Goal: Task Accomplishment & Management: Manage account settings

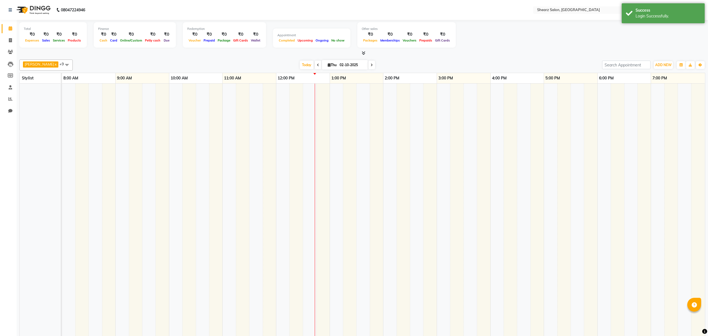
select select "en"
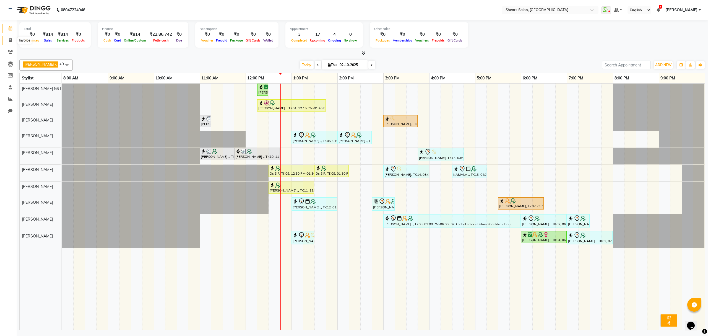
click at [7, 41] on span at bounding box center [11, 40] width 10 height 6
select select "8157"
select select "service"
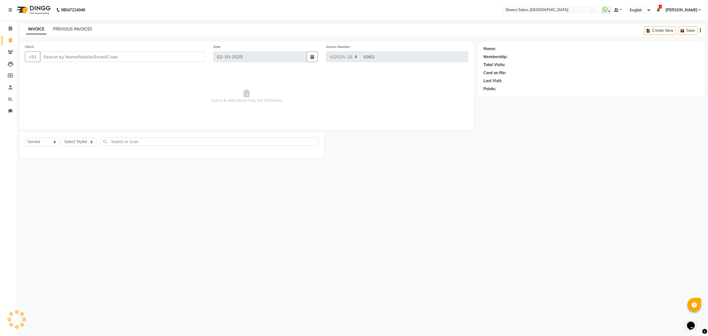
click at [80, 27] on link "PREVIOUS INVOICES" at bounding box center [72, 29] width 39 height 5
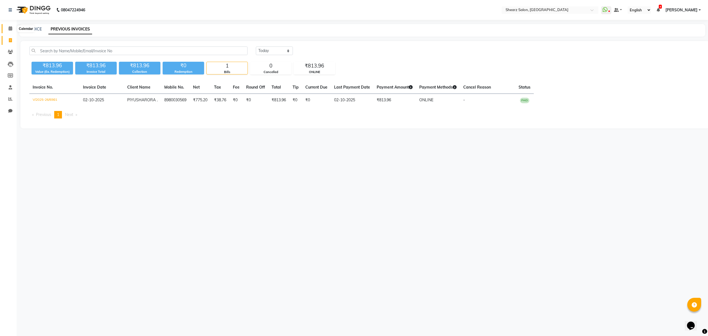
click at [12, 29] on span at bounding box center [11, 28] width 10 height 6
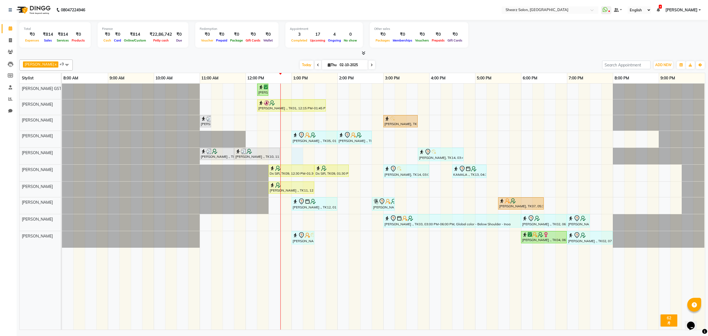
click at [294, 154] on div "Nirali Maharshi ., TK01, 12:15 PM-12:30 PM, Eyebrow threading Nirali Maharshi .…" at bounding box center [383, 207] width 643 height 246
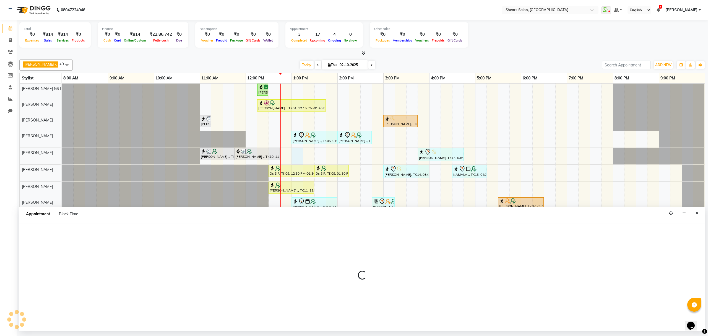
select select "77486"
select select "tentative"
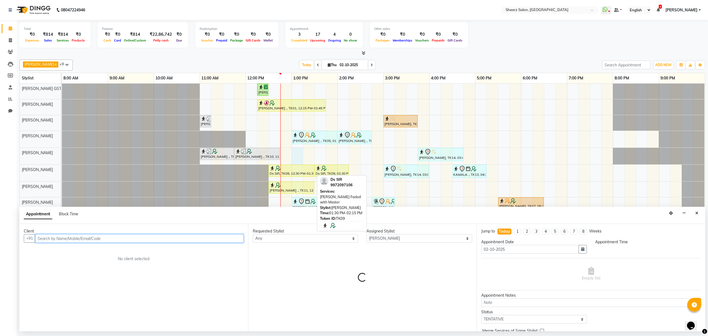
select select "780"
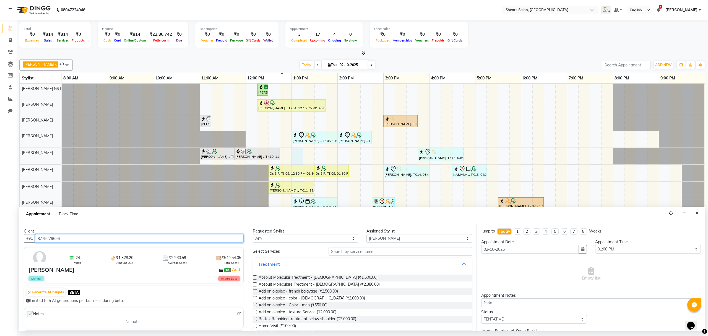
type input "8779279656"
click at [356, 256] on input "text" at bounding box center [401, 251] width 144 height 9
type input "global inoa"
click at [295, 308] on span "Global color - Below Shoulder - Inoa (₹4,700.00)" at bounding box center [301, 305] width 85 height 7
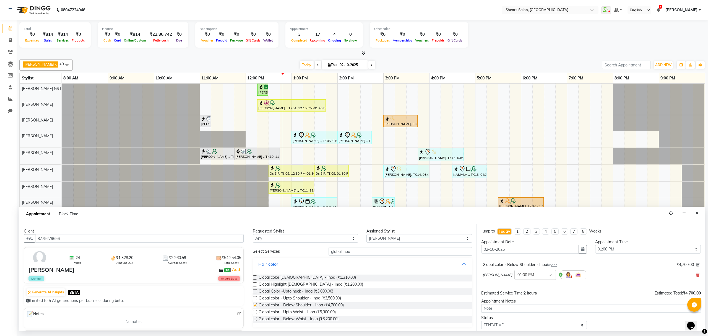
checkbox input "false"
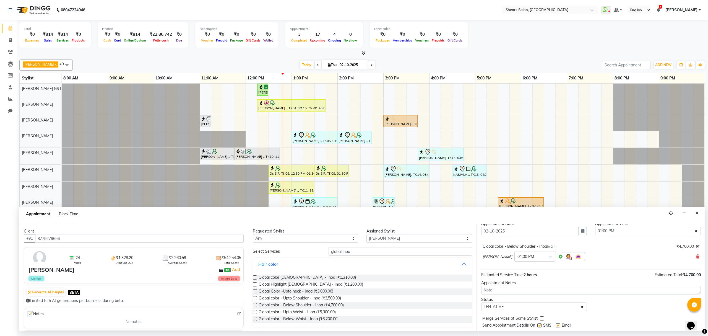
scroll to position [33, 0]
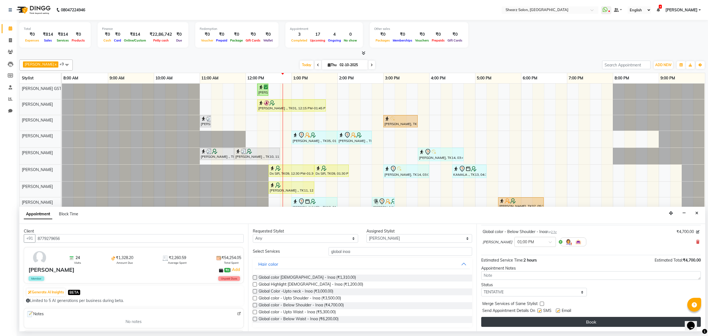
click at [491, 323] on button "Book" at bounding box center [591, 322] width 220 height 10
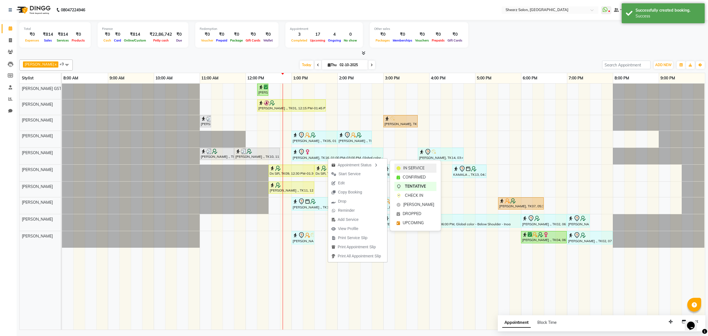
click at [401, 165] on div "IN SERVICE" at bounding box center [415, 167] width 42 height 9
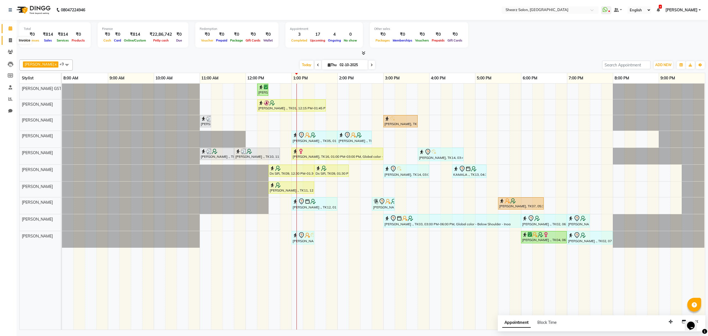
click at [11, 39] on icon at bounding box center [10, 40] width 3 height 4
select select "service"
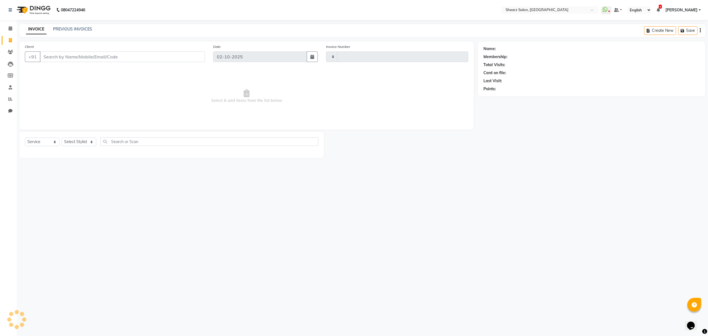
type input "6982"
select select "8157"
click at [69, 57] on input "Client" at bounding box center [122, 56] width 165 height 11
select select "77471"
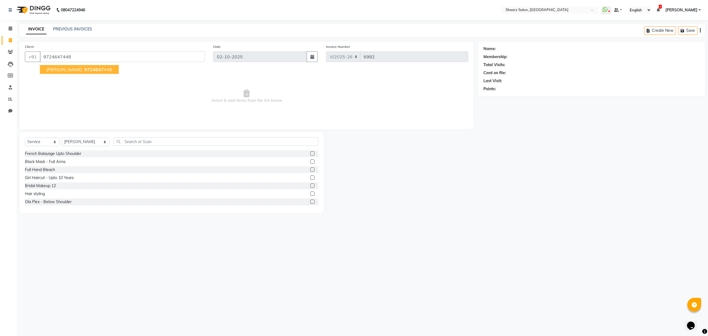
type input "9724647448"
select select "1: Object"
click at [90, 69] on span "9724647" at bounding box center [93, 70] width 19 height 6
select select "1: Object"
drag, startPoint x: 82, startPoint y: 55, endPoint x: 16, endPoint y: 44, distance: 67.1
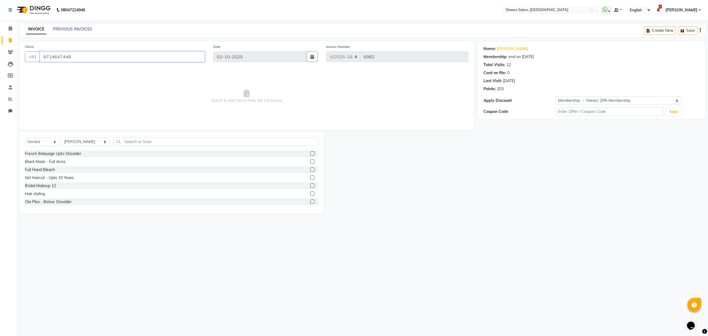
click at [16, 44] on div "Client +91 9724647448 Date 02-10-2025 Invoice Number V/2025 V/2025-26 6982 Sele…" at bounding box center [246, 127] width 463 height 172
click at [7, 51] on span at bounding box center [11, 52] width 10 height 6
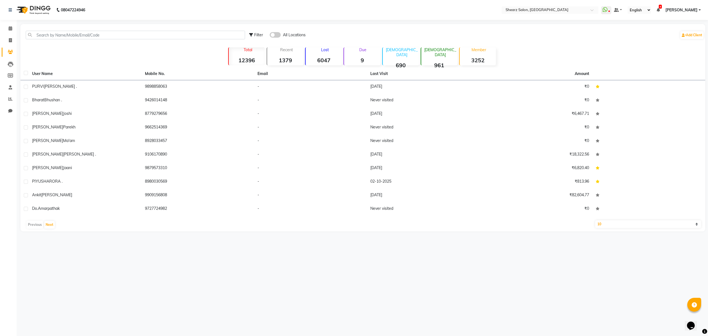
click at [129, 29] on div "Filter All Locations Add Client" at bounding box center [363, 34] width 683 height 17
click at [130, 37] on input "text" at bounding box center [135, 35] width 219 height 9
paste input "9724647448"
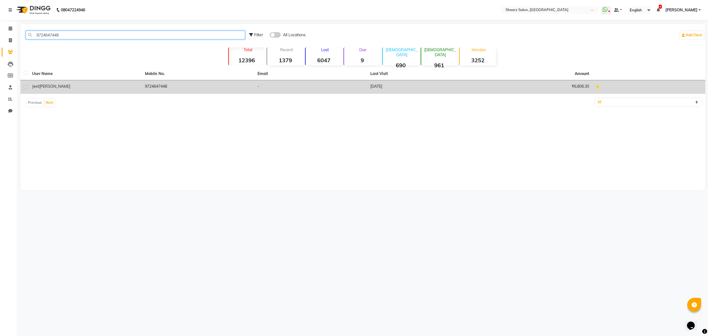
type input "9724647448"
click at [175, 84] on td "9724647448" at bounding box center [198, 87] width 113 height 14
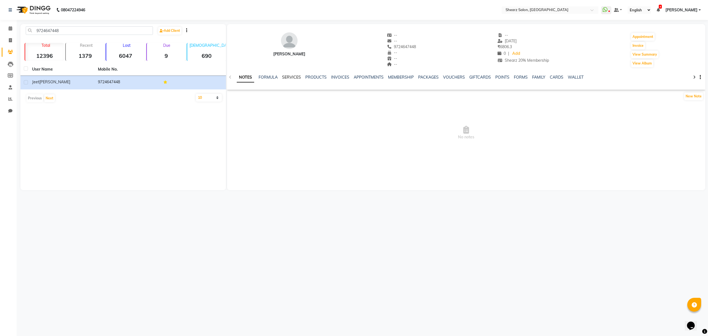
click at [293, 77] on link "SERVICES" at bounding box center [291, 77] width 19 height 5
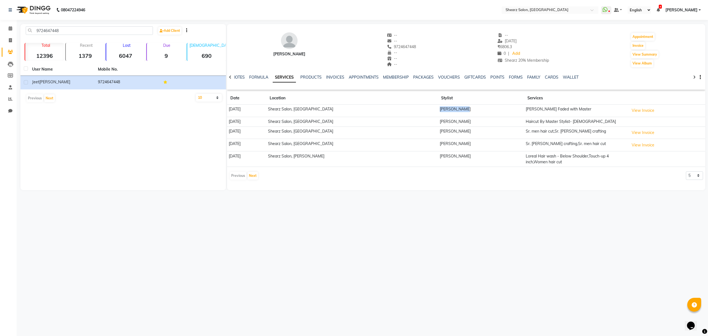
drag, startPoint x: 437, startPoint y: 108, endPoint x: 461, endPoint y: 114, distance: 24.2
click at [461, 114] on td "[PERSON_NAME]" at bounding box center [481, 111] width 86 height 12
drag, startPoint x: 85, startPoint y: 31, endPoint x: 16, endPoint y: 22, distance: 70.1
click at [0, 22] on app-home "08047224946 Select Location × Shearz Salon, Prahaladnagar WhatsApp Status ✕ Sta…" at bounding box center [354, 99] width 708 height 198
click at [11, 27] on icon at bounding box center [11, 28] width 4 height 4
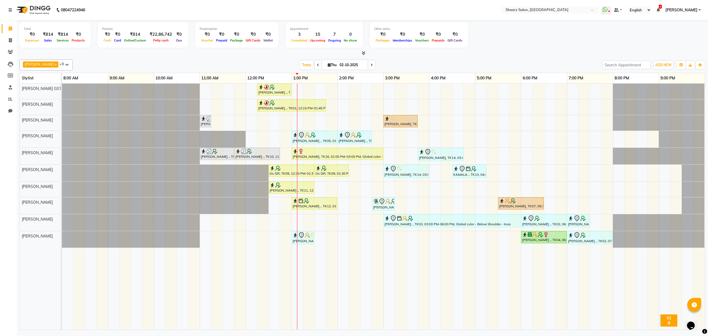
click at [478, 156] on div "Nirali Maharshi ., TK01, 12:15 PM-01:00 PM, Eyebrow threading,Chin stripless (₹…" at bounding box center [383, 207] width 643 height 246
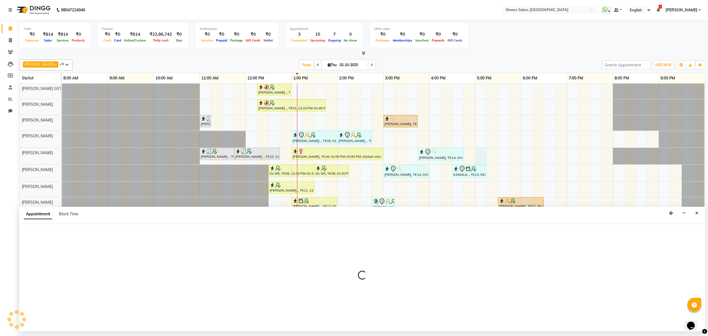
select select "77486"
select select "1020"
select select "tentative"
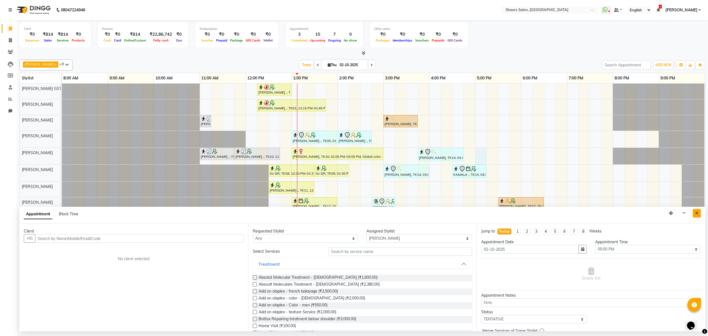
click at [700, 215] on button "Close" at bounding box center [697, 213] width 8 height 9
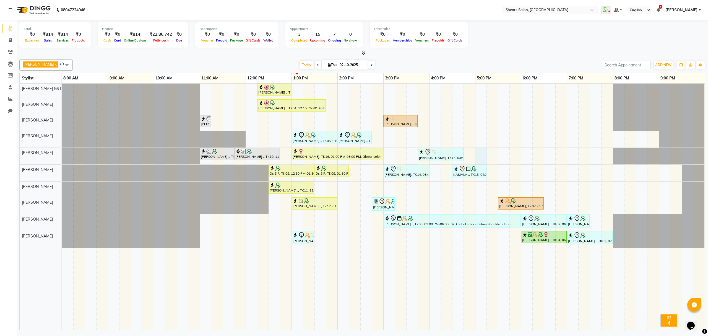
click at [484, 152] on div "Nirali Maharshi ., TK01, 12:15 PM-01:00 PM, Eyebrow threading,Chin stripless (₹…" at bounding box center [383, 207] width 643 height 246
select select "77486"
select select "1020"
select select "tentative"
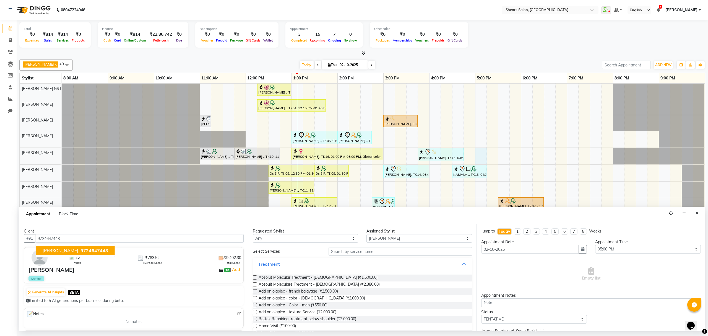
click at [83, 248] on span "9724647448" at bounding box center [94, 251] width 28 height 6
type input "9724647448"
click at [345, 252] on input "text" at bounding box center [401, 251] width 144 height 9
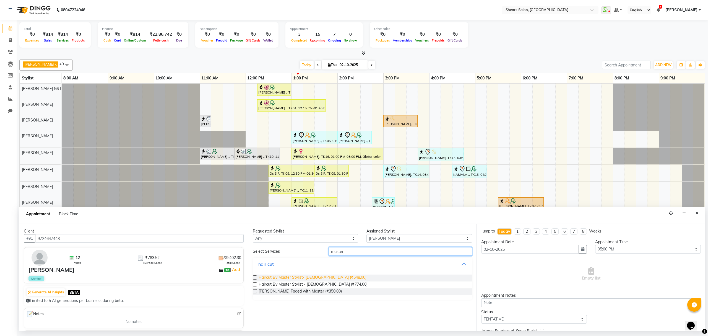
type input "master"
click at [286, 279] on span "Haircut By Master Stylist- [DEMOGRAPHIC_DATA] (₹548.00)" at bounding box center [313, 277] width 108 height 7
checkbox input "false"
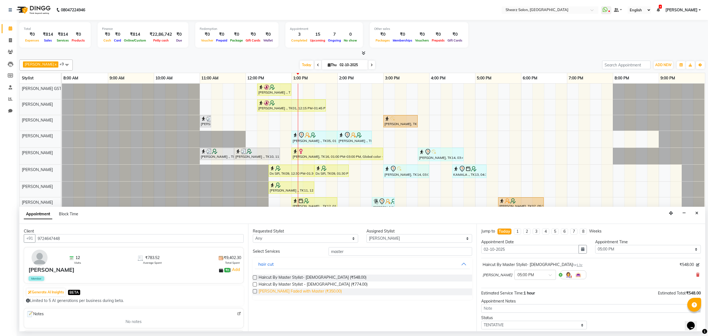
click at [288, 293] on span "[PERSON_NAME] Faded with Master (₹350.00)" at bounding box center [300, 291] width 83 height 7
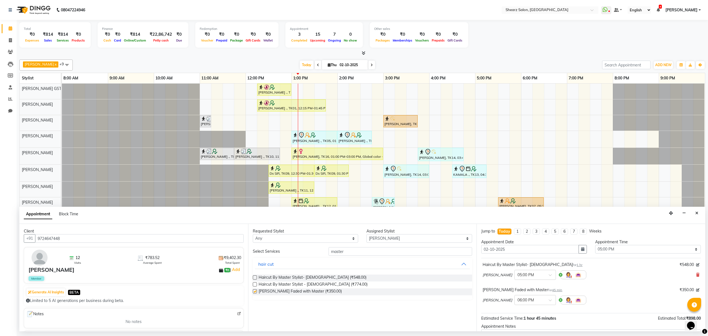
checkbox input "false"
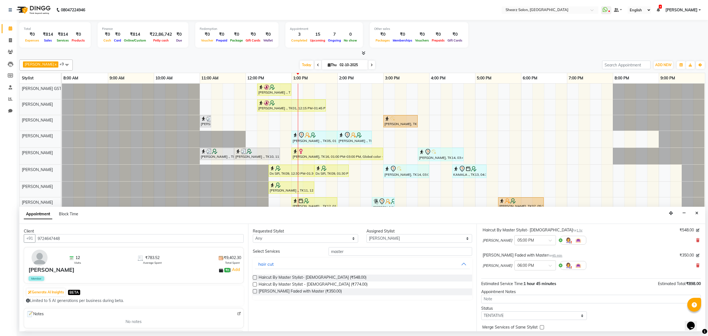
scroll to position [59, 0]
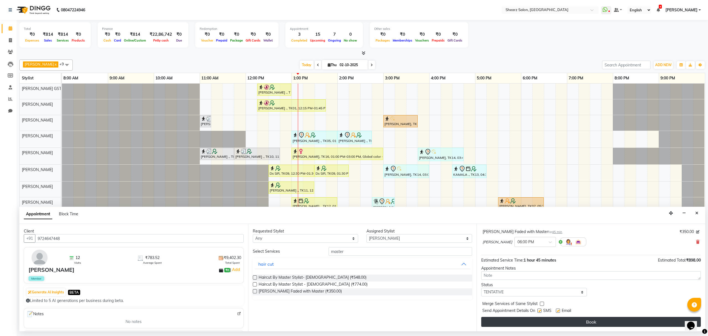
click at [604, 320] on button "Book" at bounding box center [591, 322] width 220 height 10
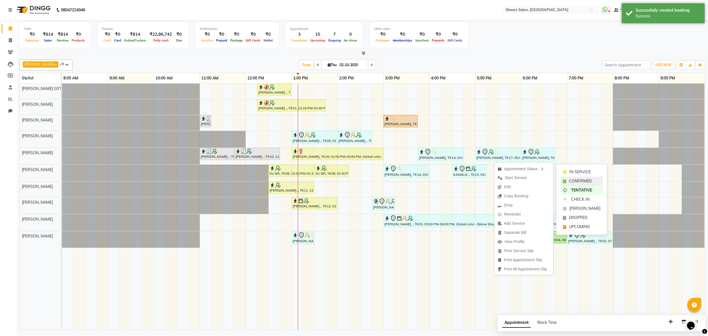
click at [581, 180] on span "CONFIRMED" at bounding box center [580, 181] width 23 height 6
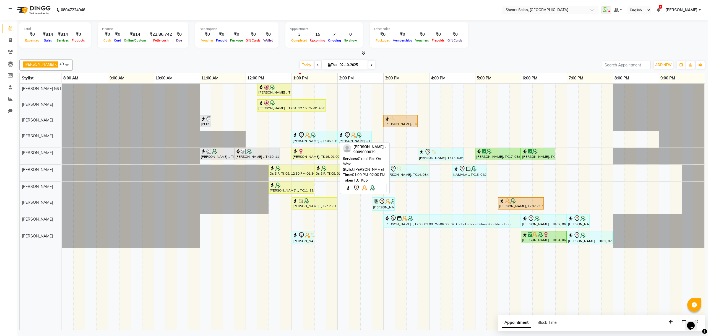
click at [332, 136] on div at bounding box center [314, 135] width 43 height 7
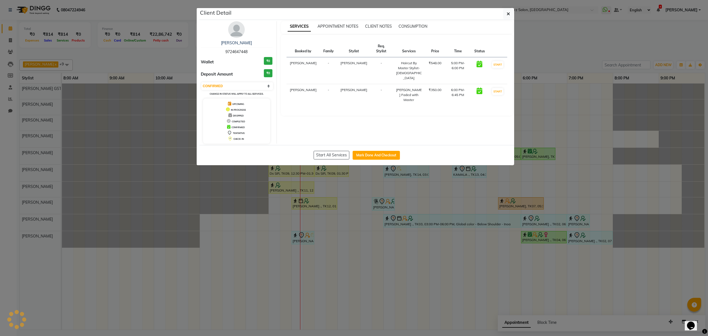
select select "7"
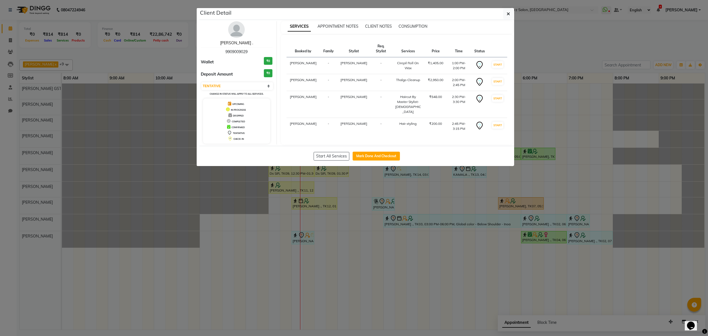
click at [231, 43] on link "Aftab ." at bounding box center [236, 42] width 33 height 5
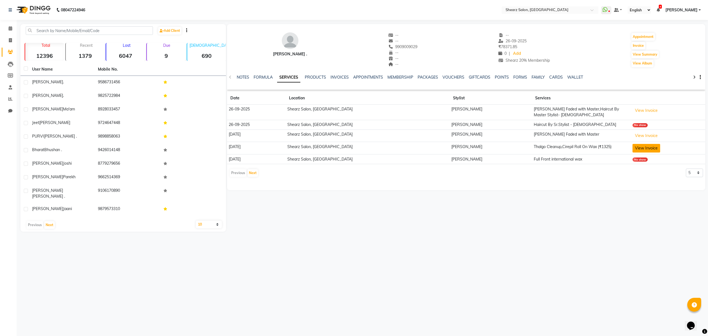
click at [636, 144] on button "View Invoice" at bounding box center [647, 148] width 28 height 9
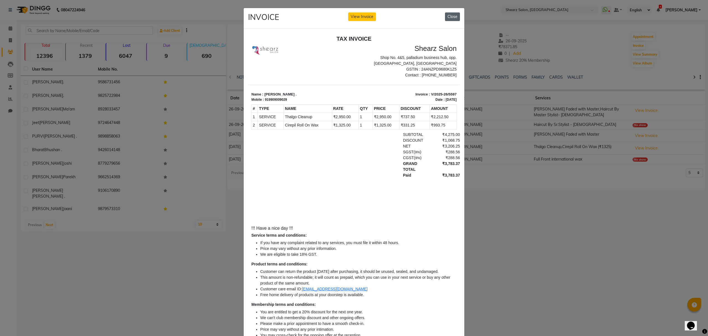
drag, startPoint x: 453, startPoint y: 13, endPoint x: 456, endPoint y: 42, distance: 29.5
click at [453, 13] on button "Close" at bounding box center [452, 16] width 15 height 9
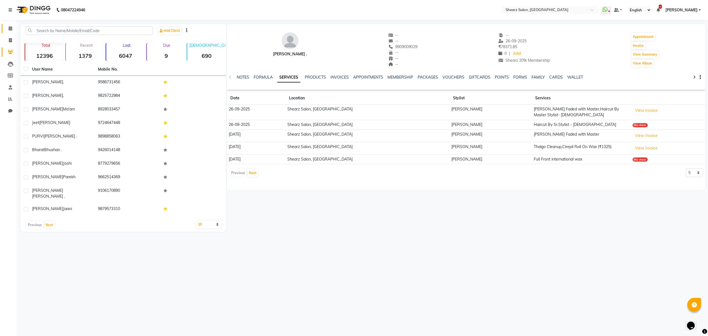
click at [11, 25] on link "Calendar" at bounding box center [8, 28] width 13 height 9
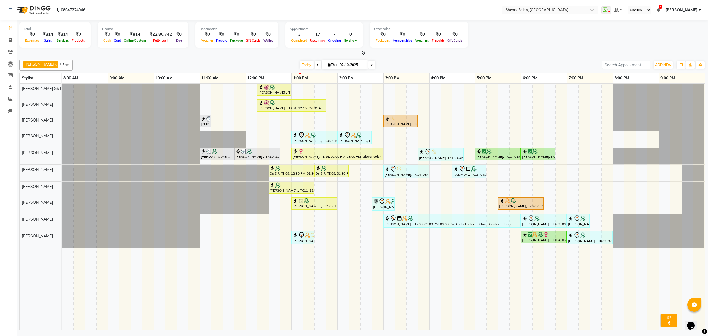
click at [61, 62] on span at bounding box center [66, 64] width 11 height 11
click at [39, 112] on div "[PERSON_NAME]" at bounding box center [45, 109] width 47 height 6
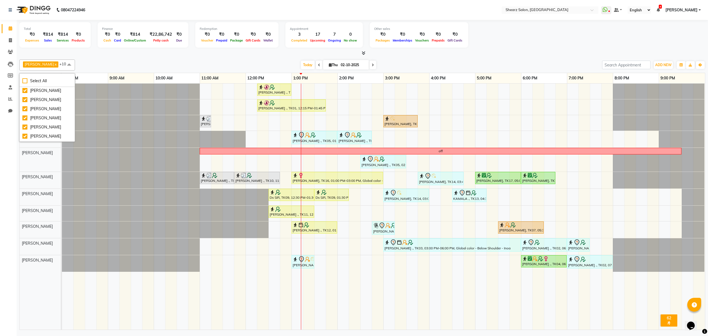
click at [178, 76] on div "10:00 AM" at bounding box center [177, 78] width 46 height 10
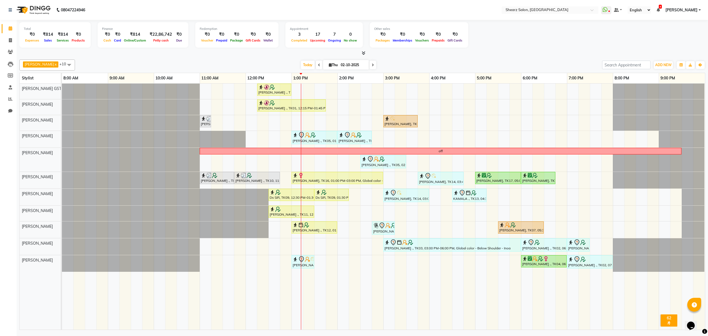
click at [59, 64] on span "+10" at bounding box center [64, 64] width 11 height 4
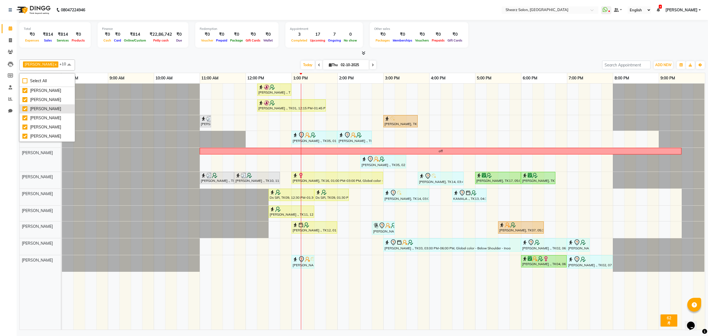
click at [51, 112] on div "[PERSON_NAME]" at bounding box center [47, 109] width 50 height 6
checkbox input "false"
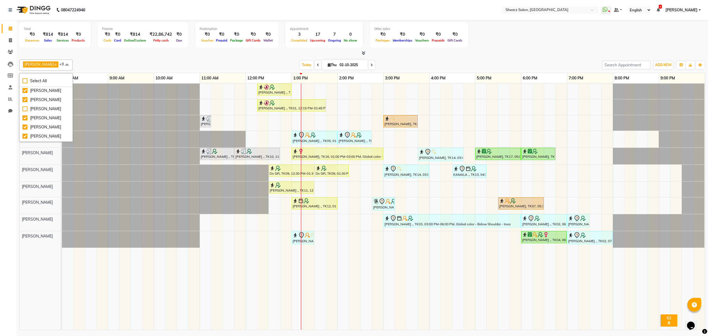
click at [111, 63] on div "Today Thu 02-10-2025" at bounding box center [338, 65] width 524 height 8
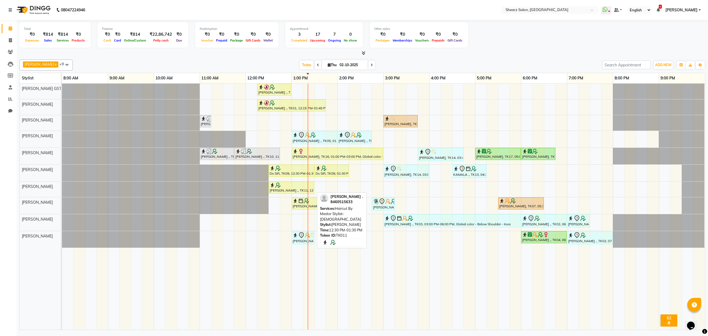
click at [300, 188] on div at bounding box center [291, 185] width 43 height 6
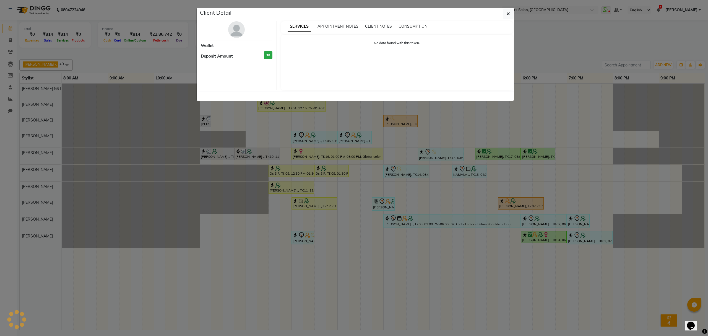
select select "1"
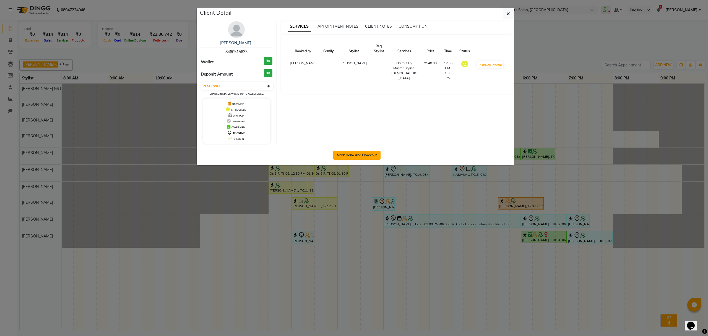
click at [355, 154] on button "Mark Done And Checkout" at bounding box center [356, 155] width 47 height 9
select select "service"
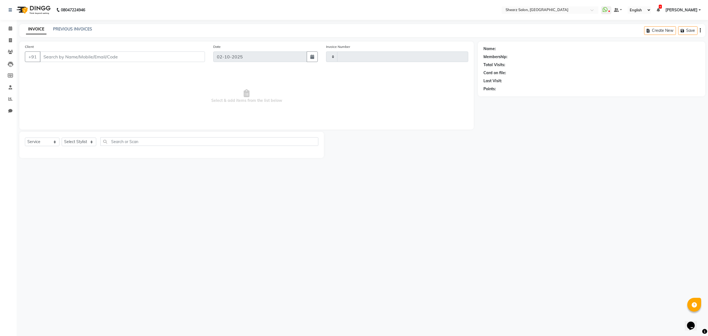
type input "6982"
select select "8157"
type input "8460515633"
select select "77471"
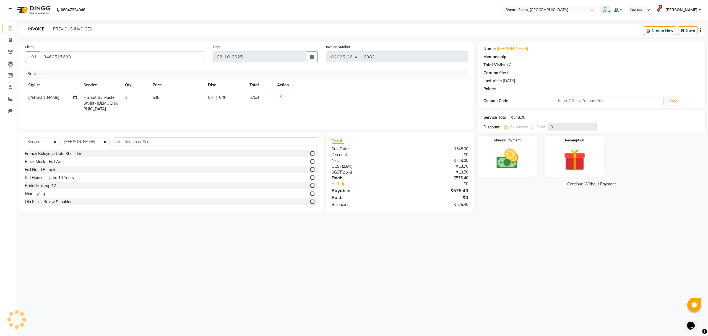
select select "1: Object"
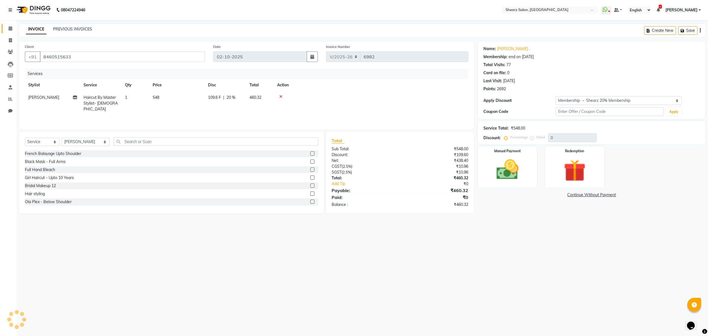
type input "20"
click at [7, 24] on link "Calendar" at bounding box center [8, 28] width 13 height 9
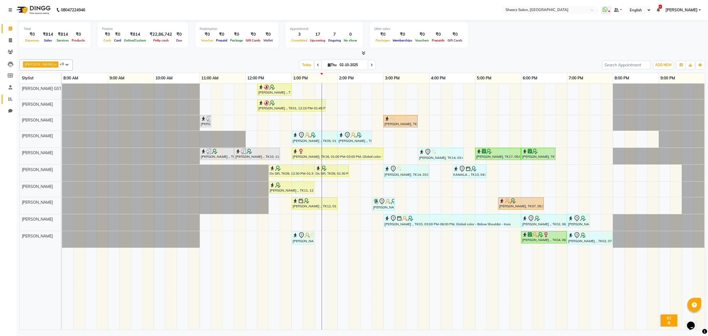
click at [4, 98] on link "Reports" at bounding box center [8, 99] width 13 height 9
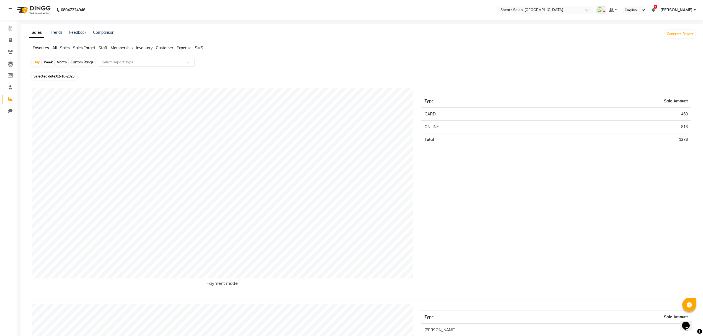
click at [181, 47] on span "Expense" at bounding box center [183, 47] width 15 height 5
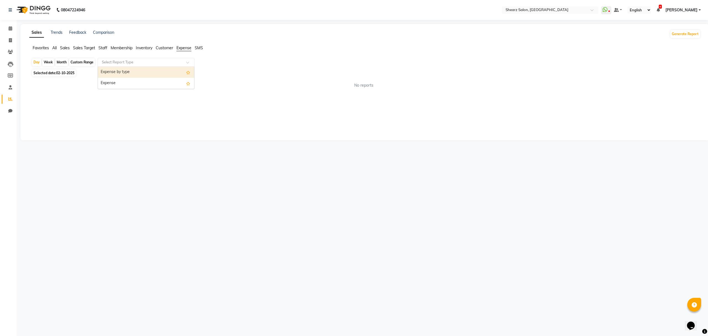
click at [110, 64] on input "text" at bounding box center [141, 62] width 80 height 6
click at [112, 78] on div "Expense" at bounding box center [146, 83] width 96 height 11
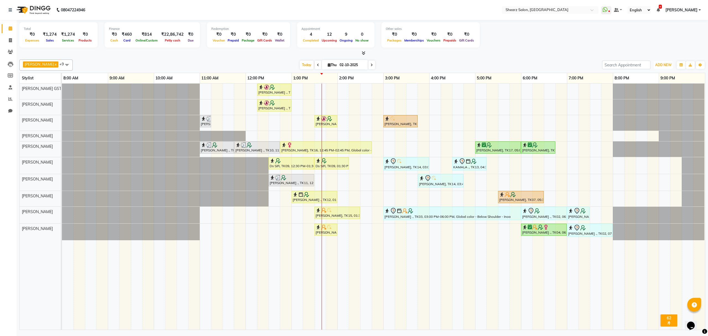
drag, startPoint x: 658, startPoint y: 63, endPoint x: 656, endPoint y: 85, distance: 22.2
click at [658, 64] on span "ADD NEW" at bounding box center [663, 65] width 16 height 4
click at [640, 90] on link "Add Expense" at bounding box center [651, 90] width 44 height 7
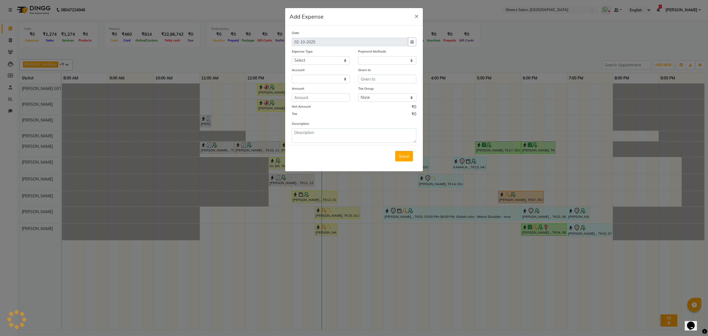
select select "7286"
select select "1"
select select "7285"
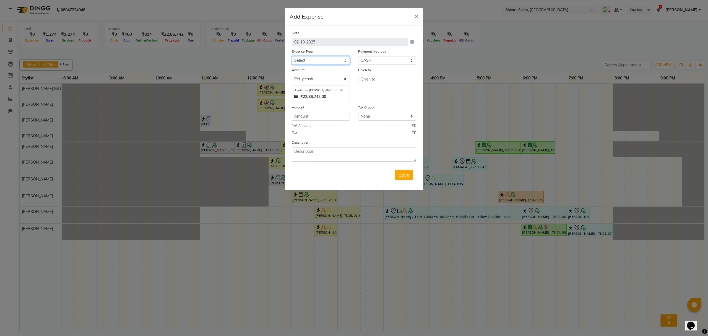
click at [316, 60] on select "Select Advance Salary Bank charges Car maintenance Cash transfer to bank Cash t…" at bounding box center [321, 60] width 58 height 9
select select "10"
click at [292, 56] on select "Select Advance Salary Bank charges Car maintenance Cash transfer to bank Cash t…" at bounding box center [321, 60] width 58 height 9
type input ","
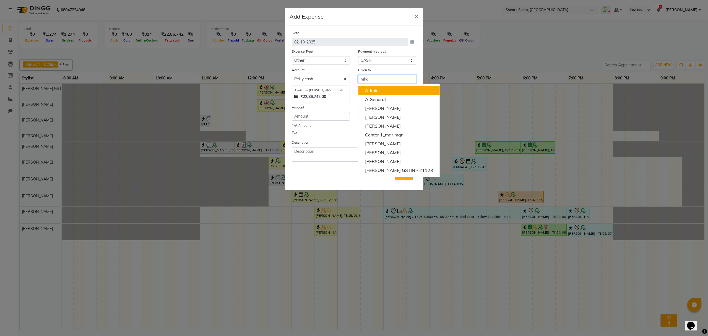
type input "milk"
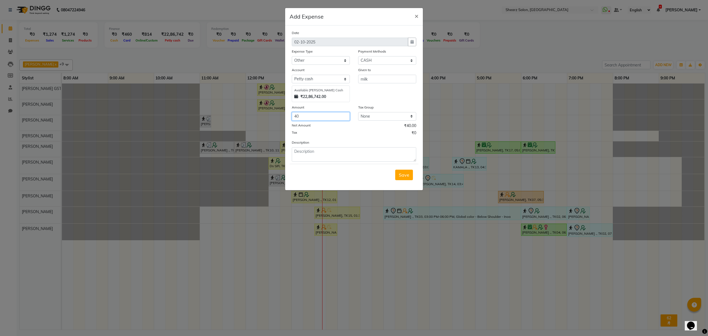
type input "40"
type textarea "Cash paid to buy milk"
click at [403, 176] on span "Save" at bounding box center [404, 175] width 11 height 6
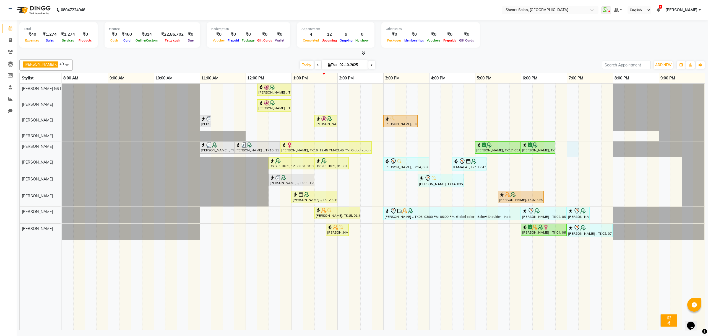
drag, startPoint x: 570, startPoint y: 148, endPoint x: 580, endPoint y: 173, distance: 26.6
click at [570, 148] on div "[PERSON_NAME] ., TK01, 12:15 PM-01:00 PM, Eyebrow threading,Chin stripless (₹13…" at bounding box center [383, 207] width 643 height 246
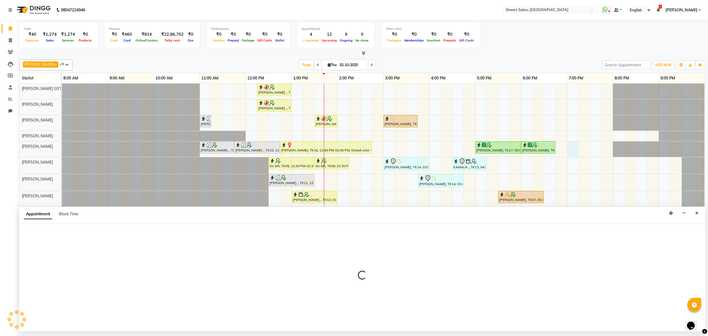
select select "77486"
select select "1140"
select select "tentative"
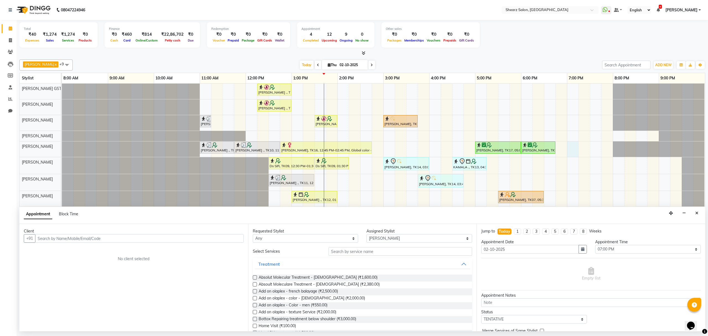
click at [122, 237] on input "text" at bounding box center [139, 238] width 209 height 9
type input "n"
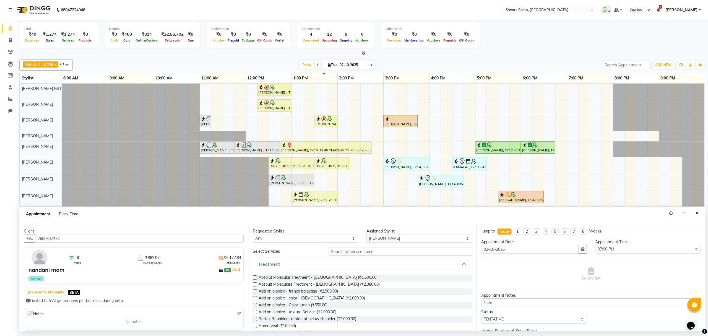
type input "7600347477"
click at [372, 250] on input "text" at bounding box center [401, 251] width 144 height 9
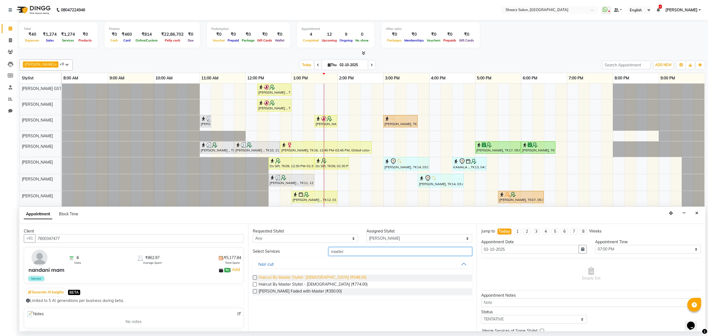
type input "master"
click at [288, 280] on span "Haircut By Master Stylist- [DEMOGRAPHIC_DATA] (₹548.00)" at bounding box center [313, 277] width 108 height 7
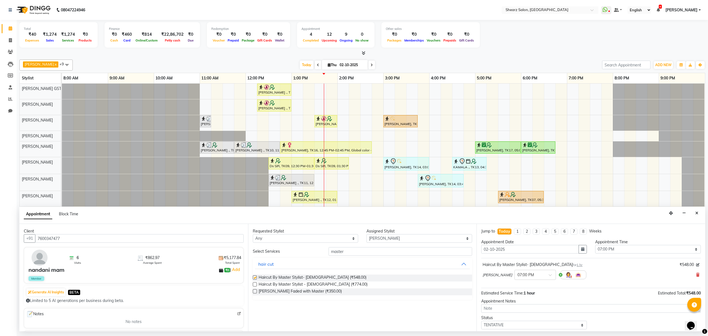
checkbox input "false"
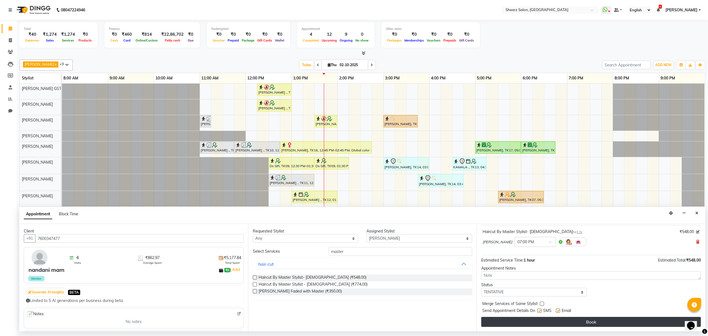
click at [532, 325] on button "Book" at bounding box center [591, 322] width 220 height 10
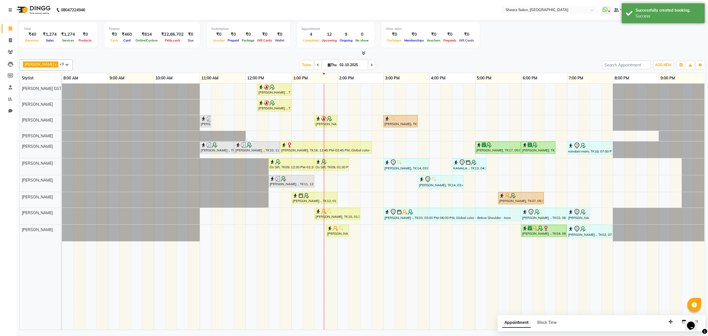
click at [562, 39] on div "Total ₹40 Expenses ₹1,274 Sales ₹1,274 Services ₹0 Products Finance ₹0 Cash ₹46…" at bounding box center [362, 35] width 686 height 27
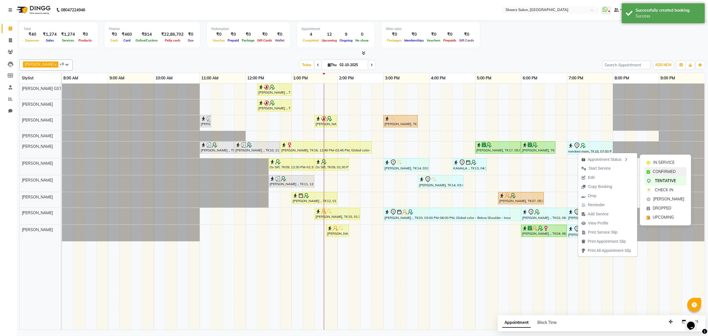
click at [665, 173] on span "CONFIRMED" at bounding box center [664, 172] width 23 height 6
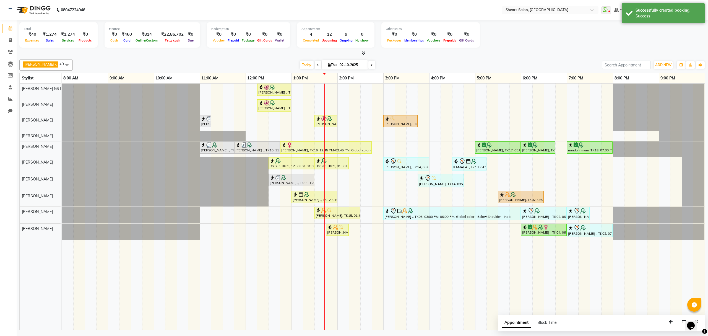
click at [558, 31] on div "Total ₹40 Expenses ₹1,274 Sales ₹1,274 Services ₹0 Products Finance ₹0 Cash ₹46…" at bounding box center [362, 35] width 686 height 27
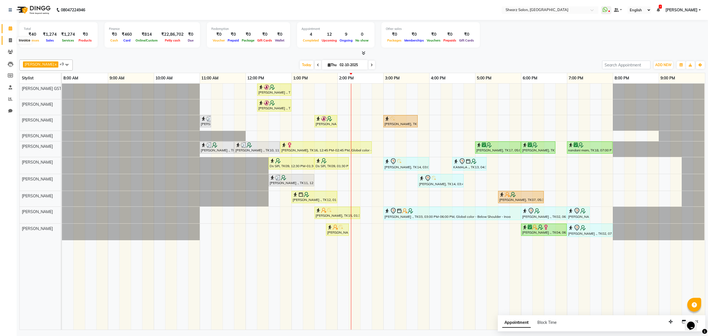
click at [9, 40] on icon at bounding box center [10, 40] width 3 height 4
select select "service"
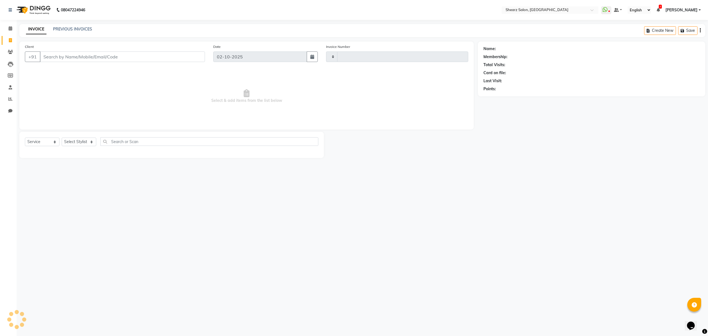
type input "6986"
select select "8157"
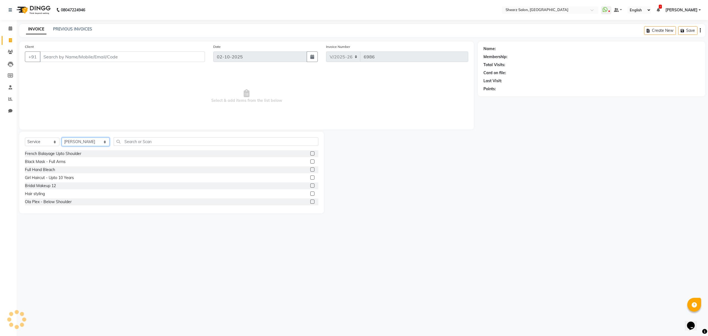
click at [81, 140] on select "Select Stylist Admin A General Arvind S Devda Asha Chavariya Brijesh Valand Cen…" at bounding box center [86, 141] width 48 height 9
select select "77458"
click at [62, 137] on select "Select Stylist Admin A General Arvind S Devda Asha Chavariya Brijesh Valand Cen…" at bounding box center [86, 141] width 48 height 9
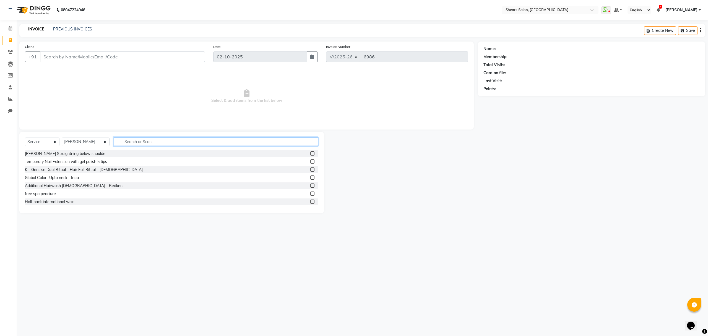
click at [135, 141] on input "text" at bounding box center [216, 141] width 204 height 9
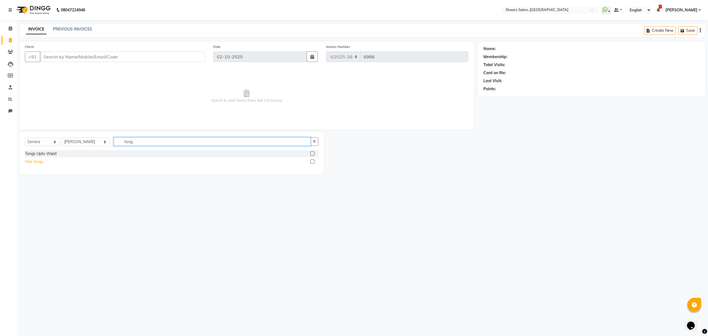
type input "tong"
click at [35, 163] on div "Hair tongs" at bounding box center [34, 162] width 19 height 6
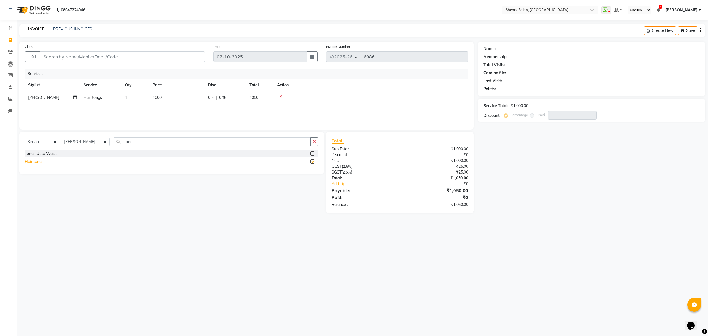
checkbox input "false"
click at [11, 29] on icon at bounding box center [11, 28] width 4 height 4
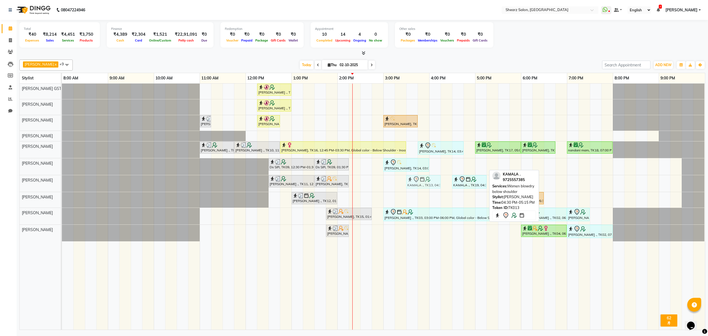
drag, startPoint x: 472, startPoint y: 169, endPoint x: 425, endPoint y: 191, distance: 52.2
click at [425, 191] on div "Nirali Maharshi ., TK01, 12:15 PM-01:00 PM, Eyebrow threading,Chin stripless (₹…" at bounding box center [383, 207] width 643 height 246
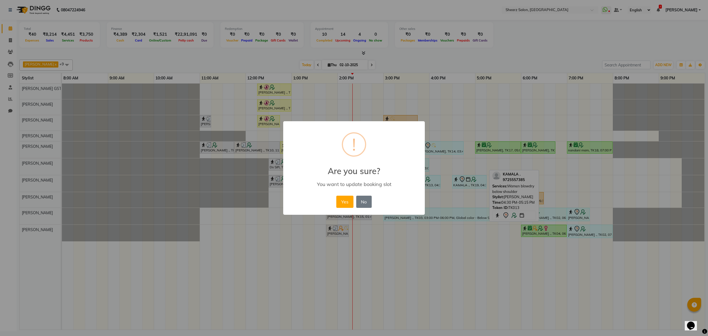
drag, startPoint x: 349, startPoint y: 202, endPoint x: 373, endPoint y: 195, distance: 25.1
click at [350, 199] on button "Yes" at bounding box center [344, 202] width 17 height 12
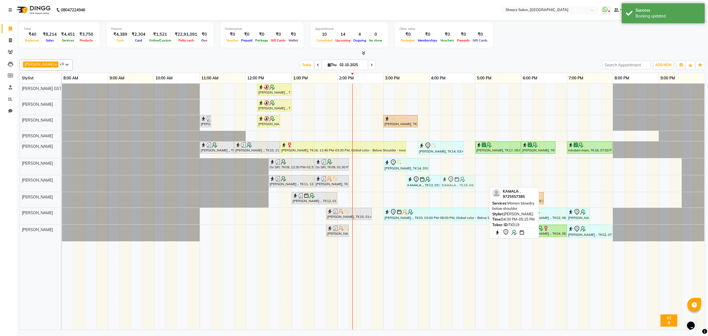
drag, startPoint x: 480, startPoint y: 181, endPoint x: 470, endPoint y: 181, distance: 9.4
click at [62, 181] on div "Chirag Makvana ., TK11, 12:30 PM-01:30 PM, Haircut By Master Stylist- Male Anki…" at bounding box center [62, 183] width 0 height 17
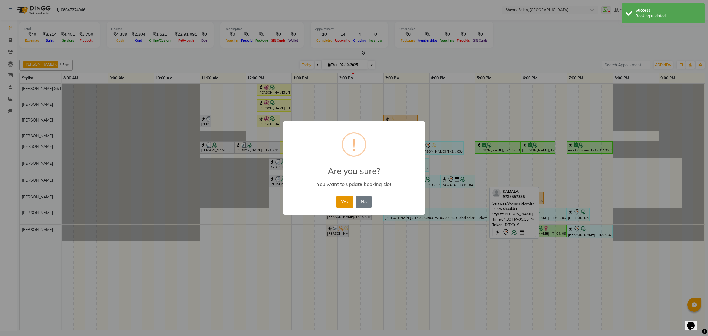
click at [348, 202] on button "Yes" at bounding box center [344, 202] width 17 height 12
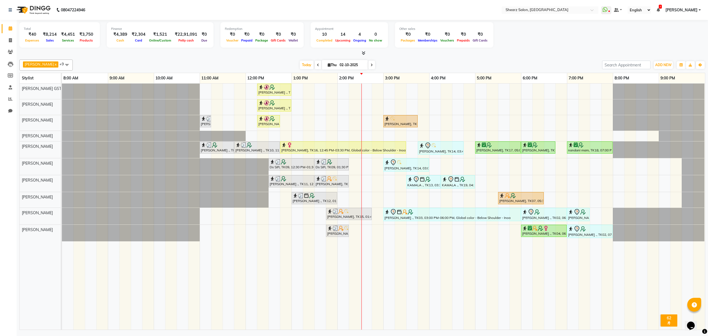
click at [368, 181] on div "Nirali Maharshi ., TK01, 12:15 PM-01:00 PM, Eyebrow threading,Chin stripless (₹…" at bounding box center [383, 207] width 643 height 246
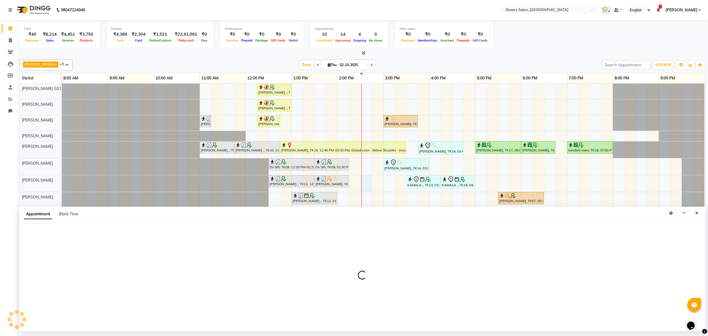
select select "77475"
select select "870"
select select "tentative"
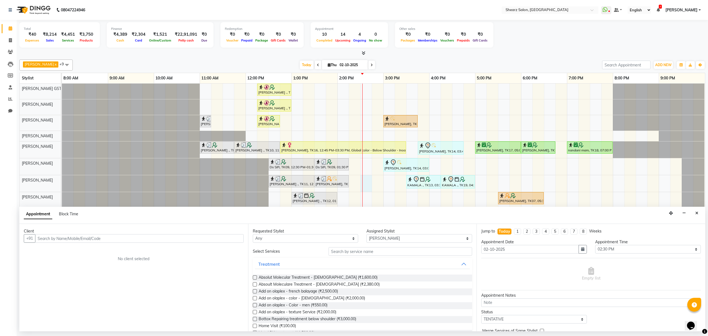
type input "a"
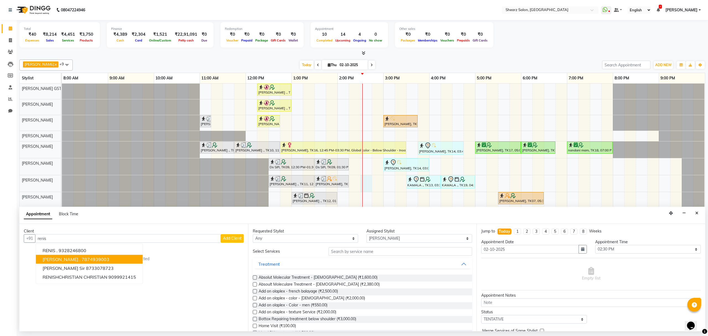
click at [85, 263] on button "RENISH . 7874939003" at bounding box center [89, 259] width 107 height 9
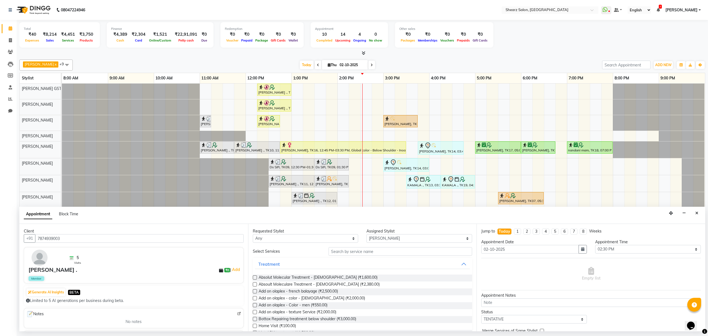
type input "7874939003"
click at [375, 253] on input "text" at bounding box center [401, 251] width 144 height 9
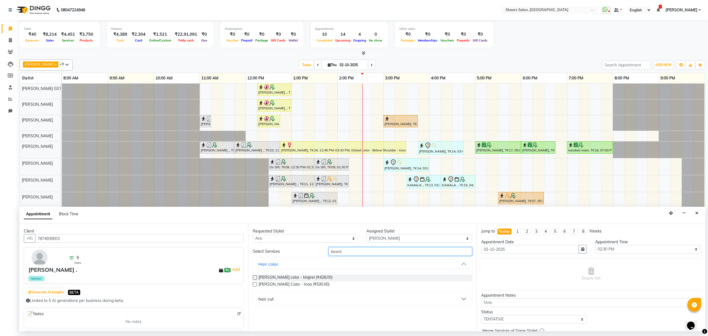
type input "beard"
click at [279, 299] on button "hair cut" at bounding box center [362, 299] width 215 height 10
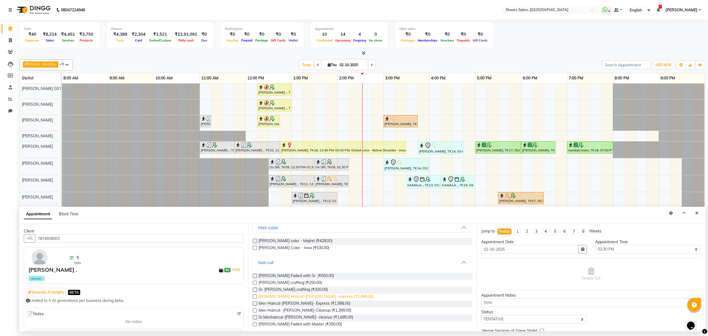
scroll to position [39, 0]
click at [285, 283] on span "Beard crafting (₹250.00)" at bounding box center [290, 280] width 63 height 7
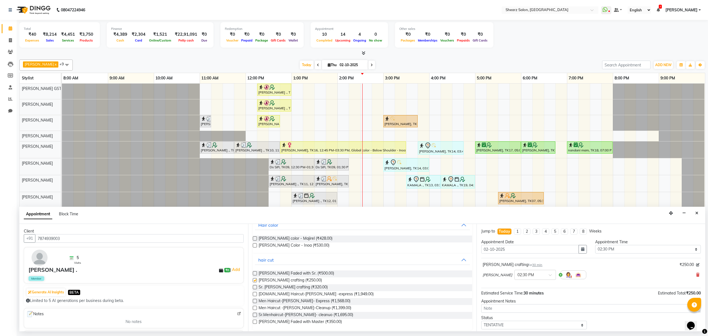
checkbox input "false"
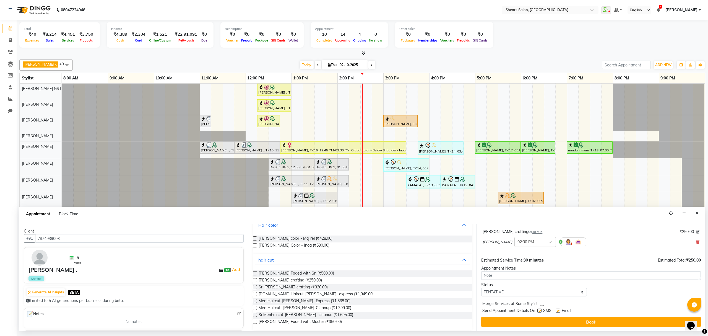
click at [570, 329] on div "Jump to Today 1 2 3 4 5 6 7 8 Weeks Appointment Date 02-10-2025 Appointment Tim…" at bounding box center [591, 277] width 229 height 107
click at [569, 326] on button "Book" at bounding box center [591, 322] width 220 height 10
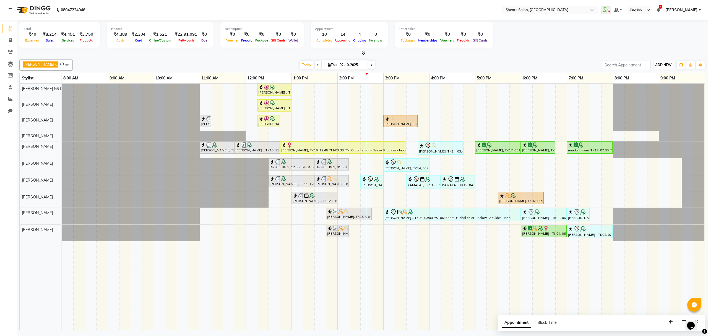
click at [670, 61] on button "ADD NEW Toggle Dropdown" at bounding box center [663, 65] width 19 height 8
click at [654, 90] on link "Add Expense" at bounding box center [651, 90] width 44 height 7
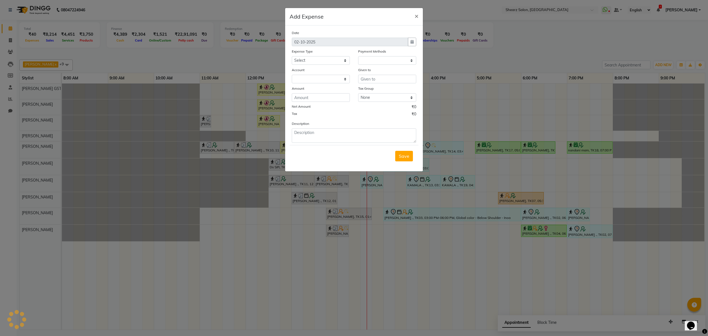
select select "1"
select select "7285"
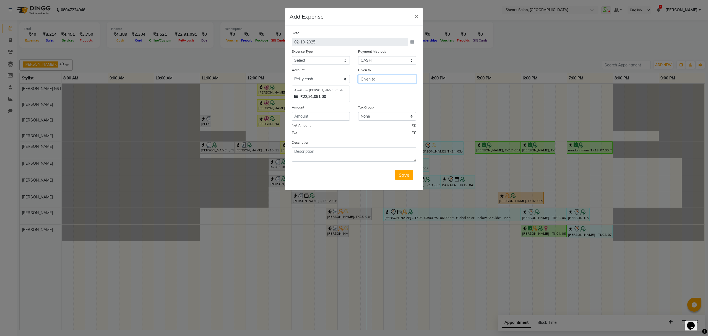
click at [373, 77] on input "text" at bounding box center [387, 79] width 58 height 9
type input "ginger"
select select "10"
click at [337, 112] on input "number" at bounding box center [321, 116] width 58 height 9
type input "30"
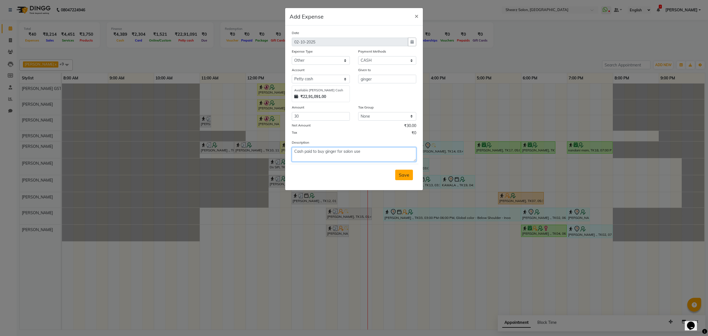
type textarea "Cash paid to buy ginger for salon use"
click at [408, 178] on button "Save" at bounding box center [404, 175] width 18 height 11
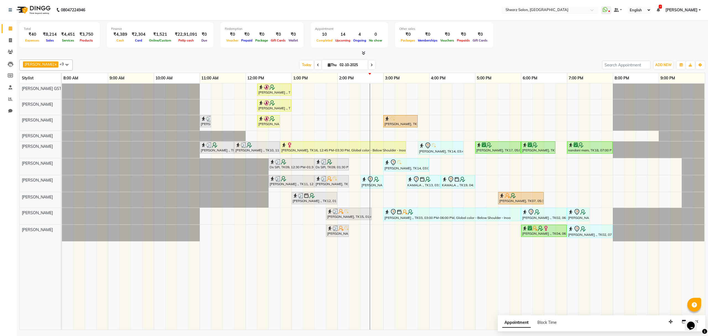
click at [373, 199] on div "Nirali Maharshi ., TK01, 12:15 PM-01:00 PM, Eyebrow threading,Chin stripless (₹…" at bounding box center [383, 207] width 643 height 246
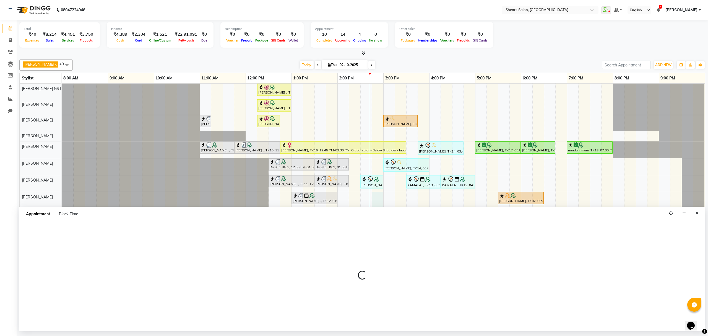
select select "77471"
select select "885"
select select "tentative"
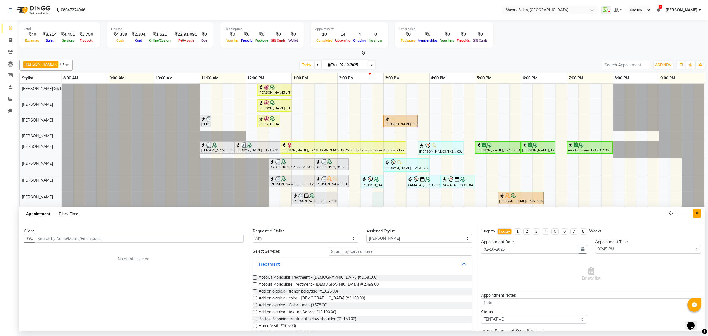
click at [699, 217] on button "Close" at bounding box center [697, 213] width 8 height 9
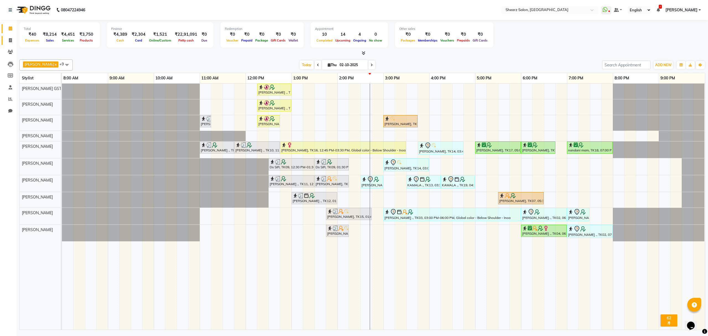
click at [12, 36] on link "Invoice" at bounding box center [8, 40] width 13 height 9
select select "service"
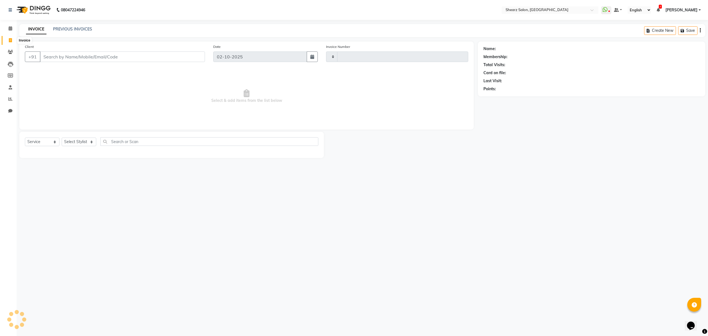
type input "6986"
select select "8157"
select select "77471"
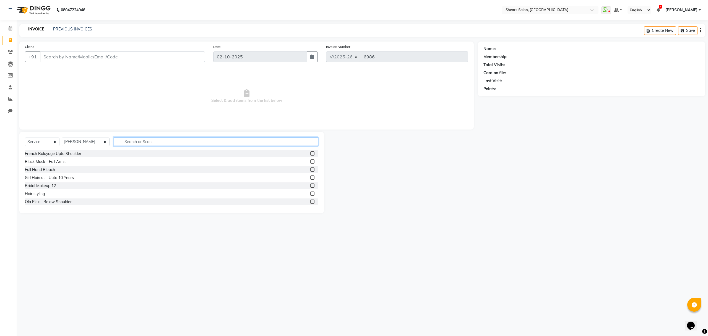
click at [146, 138] on input "text" at bounding box center [216, 141] width 204 height 9
type input "haircut"
click at [61, 195] on div "Haircut By Sr.Stylist - [DEMOGRAPHIC_DATA]" at bounding box center [66, 194] width 82 height 6
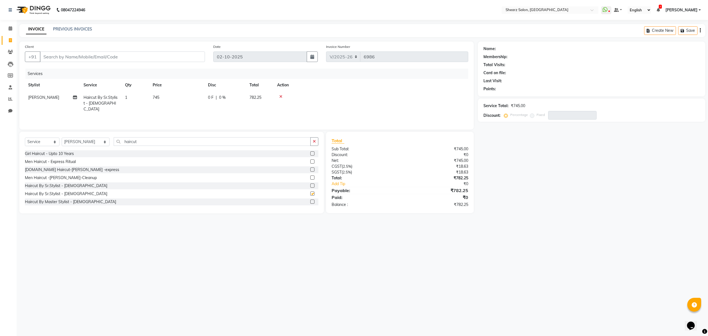
checkbox input "false"
drag, startPoint x: 141, startPoint y: 142, endPoint x: 58, endPoint y: 153, distance: 84.1
click at [58, 153] on div "Select Service Product Membership Package Voucher Prepaid Gift Card Select Styl…" at bounding box center [171, 173] width 305 height 82
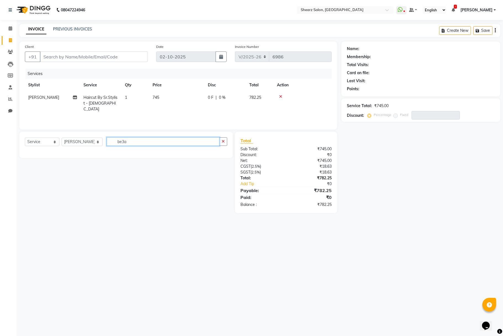
drag, startPoint x: 134, startPoint y: 142, endPoint x: 88, endPoint y: 137, distance: 46.4
click at [88, 137] on div "Select Service Product Membership Package Voucher Prepaid Gift Card Select Styl…" at bounding box center [126, 143] width 202 height 13
type input "shave"
click at [220, 155] on div at bounding box center [221, 154] width 4 height 6
click at [220, 154] on label at bounding box center [221, 153] width 4 height 4
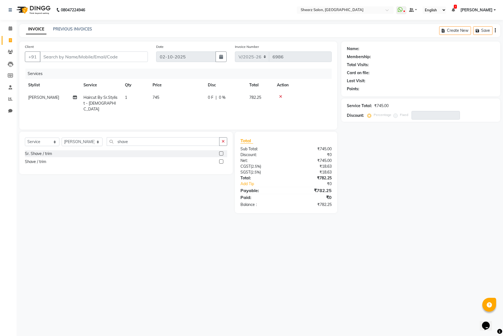
click at [220, 154] on input "checkbox" at bounding box center [221, 154] width 4 height 4
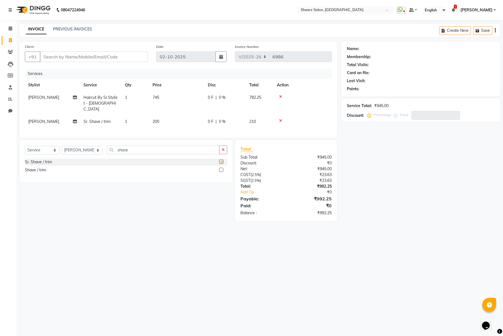
checkbox input "false"
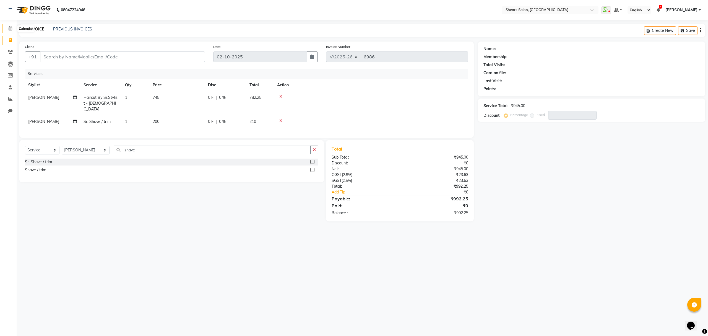
drag, startPoint x: 14, startPoint y: 29, endPoint x: 310, endPoint y: 12, distance: 297.3
click at [14, 29] on span at bounding box center [11, 28] width 10 height 6
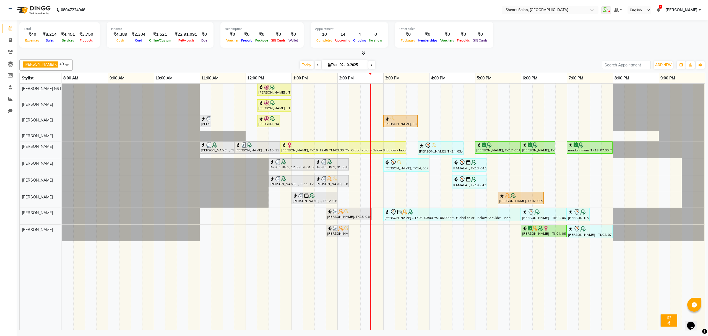
click at [378, 204] on div "[PERSON_NAME] ., TK01, 12:15 PM-01:00 PM, Eyebrow threading,Chin stripless (₹13…" at bounding box center [383, 207] width 643 height 246
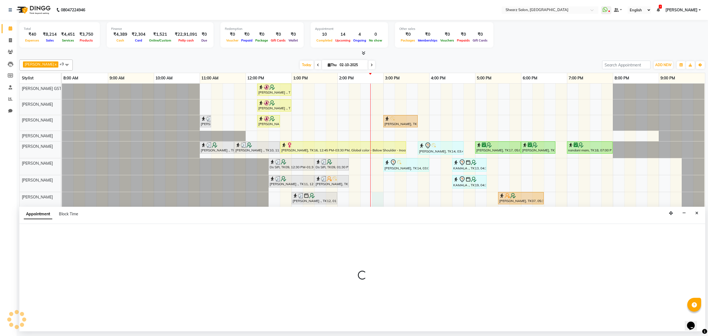
select select "77471"
select select "tentative"
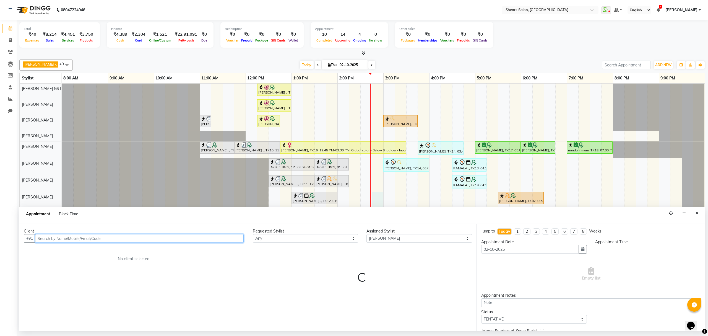
type input "9"
select select "885"
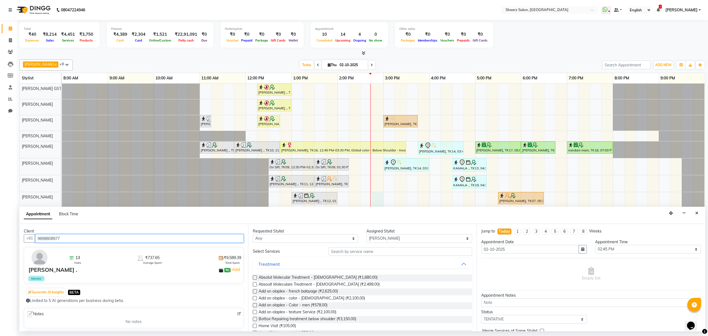
type input "9898808977"
click at [363, 255] on input "text" at bounding box center [401, 251] width 144 height 9
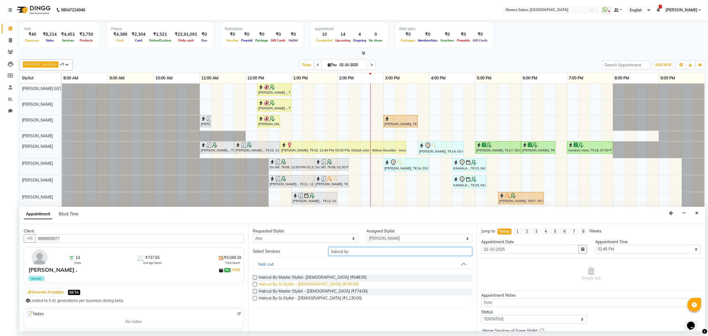
type input "haircut by"
click at [309, 282] on span "Haircut By Sr.Stylist - [DEMOGRAPHIC_DATA] (₹745.00)" at bounding box center [309, 284] width 100 height 7
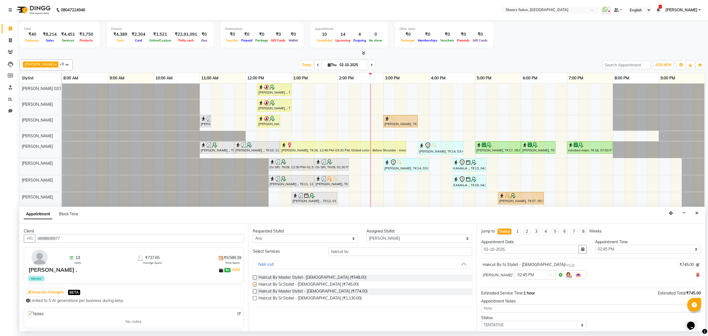
checkbox input "false"
drag, startPoint x: 381, startPoint y: 252, endPoint x: 260, endPoint y: 255, distance: 120.9
click at [260, 255] on div "Select Services haircut by" at bounding box center [363, 251] width 228 height 9
type input "beard"
click at [275, 299] on button "hair cut" at bounding box center [362, 299] width 215 height 10
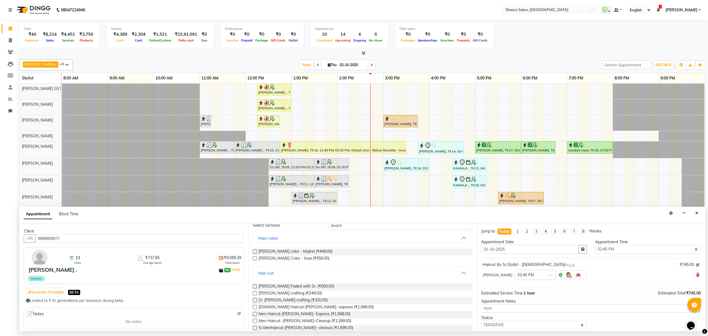
scroll to position [37, 0]
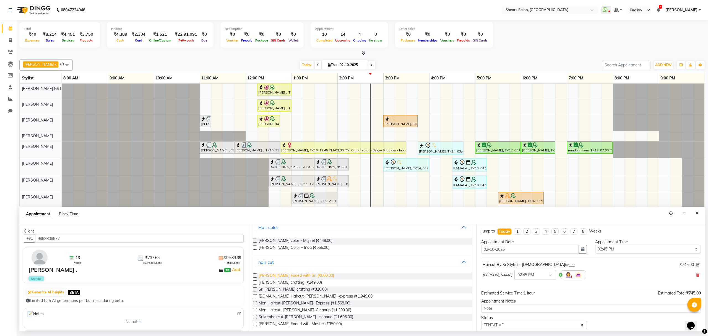
click at [274, 279] on span "[PERSON_NAME] Faded with Sr. (₹500.00)" at bounding box center [297, 275] width 76 height 7
checkbox input "false"
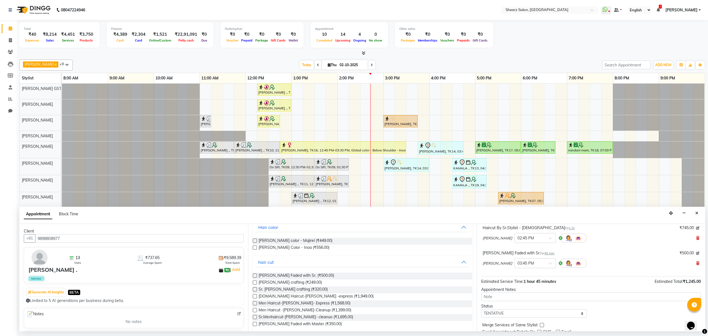
scroll to position [59, 0]
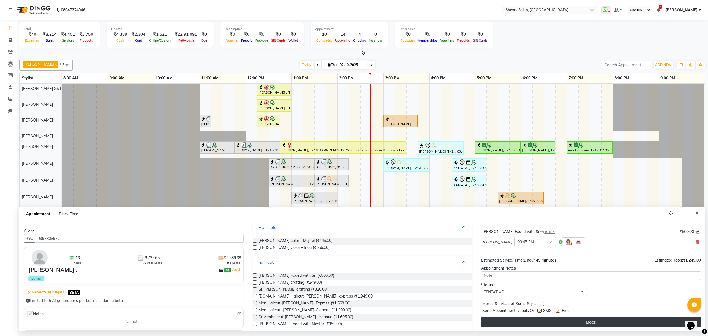
click at [550, 321] on button "Book" at bounding box center [591, 322] width 220 height 10
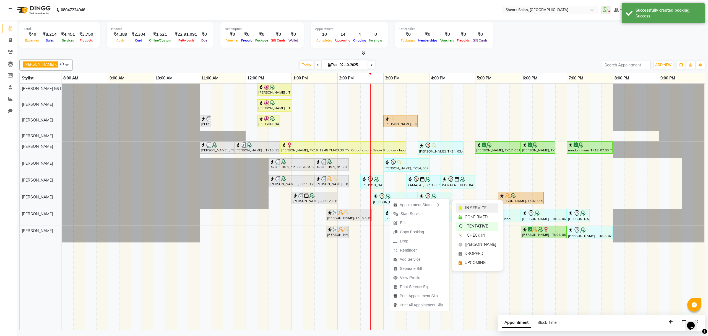
click at [495, 207] on div "IN SERVICE" at bounding box center [477, 207] width 42 height 9
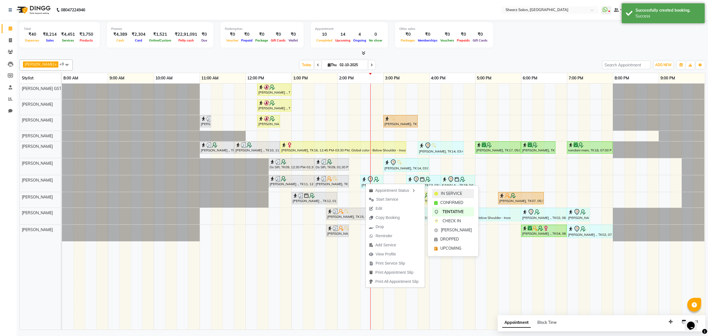
click at [441, 193] on span "IN SERVICE" at bounding box center [451, 194] width 21 height 6
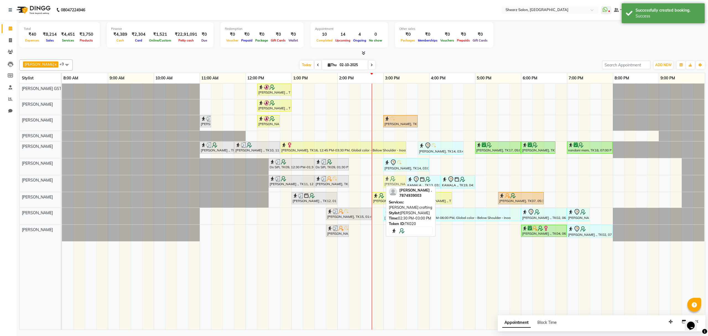
drag, startPoint x: 379, startPoint y: 182, endPoint x: 397, endPoint y: 185, distance: 18.8
click at [62, 185] on div "Chirag Makvana ., TK11, 12:30 PM-01:30 PM, Haircut By Master Stylist- Male Anki…" at bounding box center [62, 183] width 0 height 17
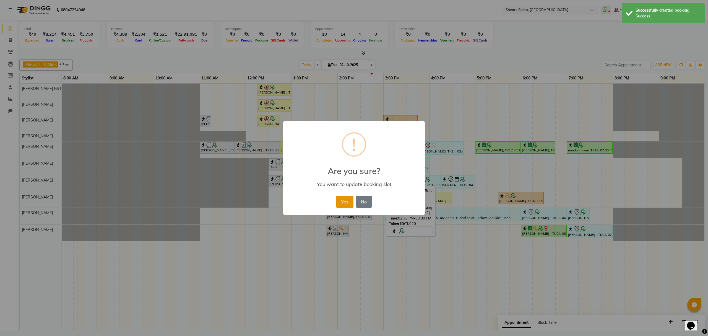
click at [342, 202] on button "Yes" at bounding box center [344, 202] width 17 height 12
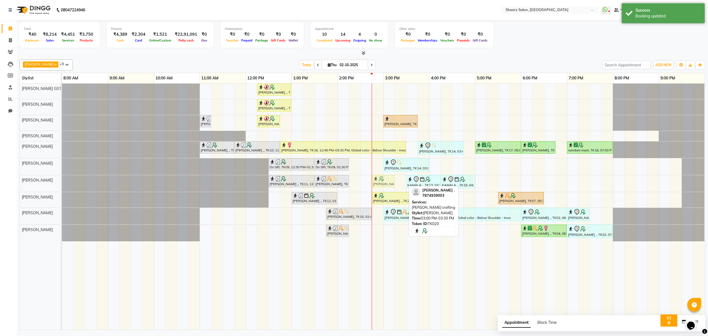
drag, startPoint x: 398, startPoint y: 185, endPoint x: 389, endPoint y: 184, distance: 8.3
click at [62, 184] on div "Chirag Makvana ., TK11, 12:30 PM-01:30 PM, Haircut By Master Stylist- Male Anki…" at bounding box center [62, 183] width 0 height 17
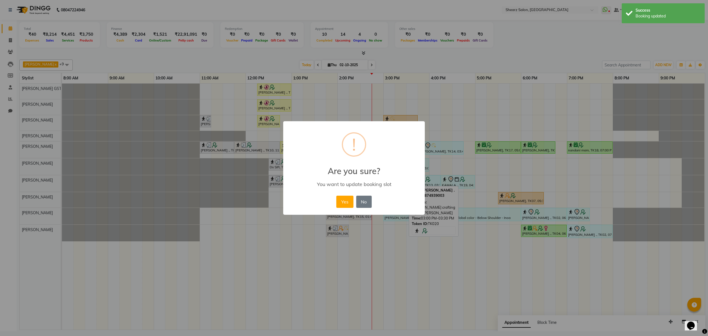
click at [345, 202] on button "Yes" at bounding box center [344, 202] width 17 height 12
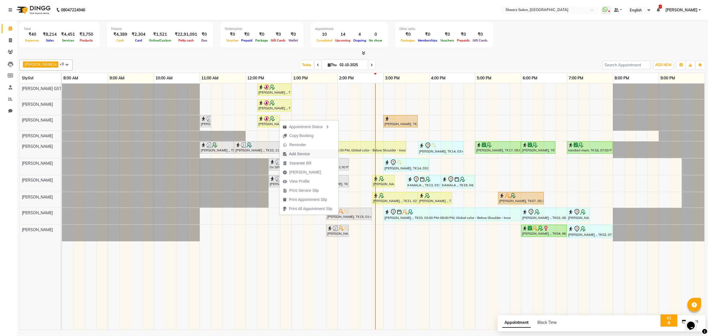
click at [301, 153] on span "Add Service" at bounding box center [299, 154] width 21 height 6
select select "77479"
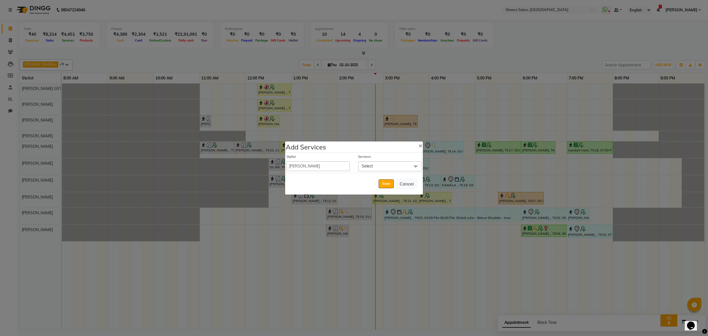
click at [367, 163] on span "Select" at bounding box center [367, 165] width 11 height 5
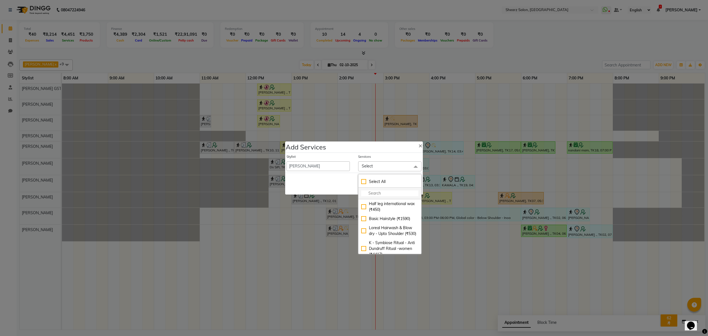
click at [378, 189] on li at bounding box center [389, 194] width 63 height 12
drag, startPoint x: 375, startPoint y: 188, endPoint x: 384, endPoint y: 194, distance: 10.9
click at [379, 189] on li at bounding box center [389, 194] width 63 height 12
click at [384, 194] on input "multiselect-search" at bounding box center [389, 193] width 57 height 6
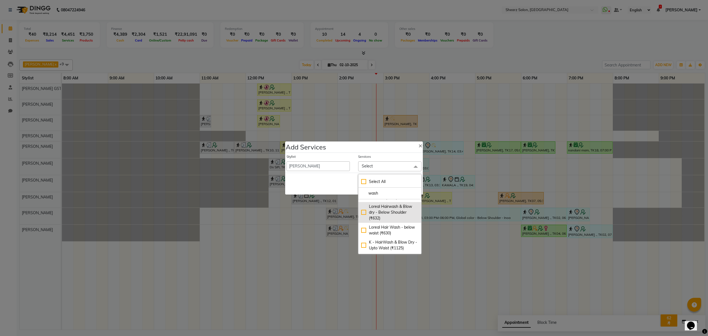
type input "wash"
click at [387, 207] on div "Loreal Hairwash & Blow dry - Below Shoulder (₹632)" at bounding box center [389, 212] width 57 height 17
checkbox input "true"
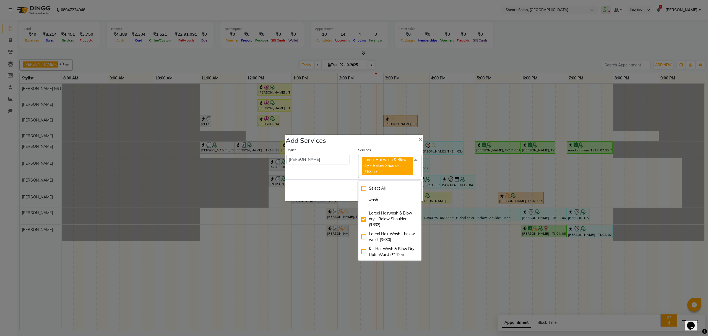
click at [328, 186] on div "Save Cancel" at bounding box center [354, 190] width 138 height 22
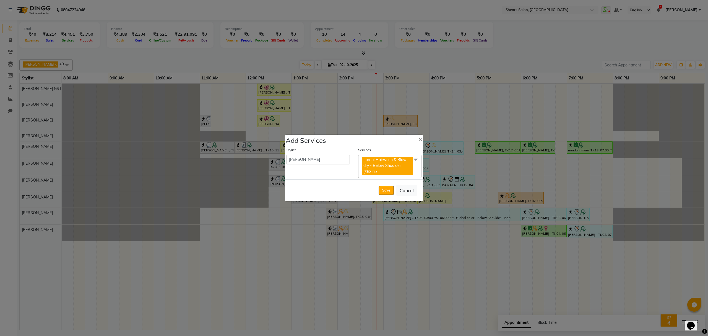
drag, startPoint x: 382, startPoint y: 187, endPoint x: 380, endPoint y: 196, distance: 9.7
click at [382, 188] on button "Save" at bounding box center [386, 190] width 15 height 9
select select "77813"
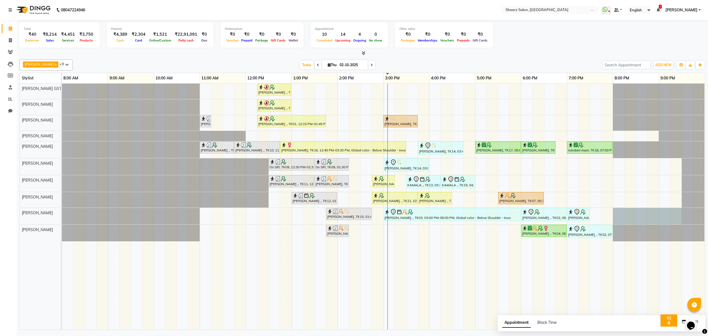
drag, startPoint x: 615, startPoint y: 214, endPoint x: 663, endPoint y: 221, distance: 48.6
click at [62, 210] on div at bounding box center [62, 216] width 0 height 17
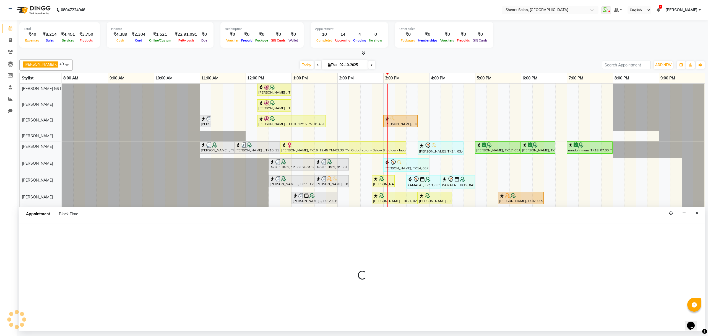
select select "77440"
select select "1200"
select select "tentative"
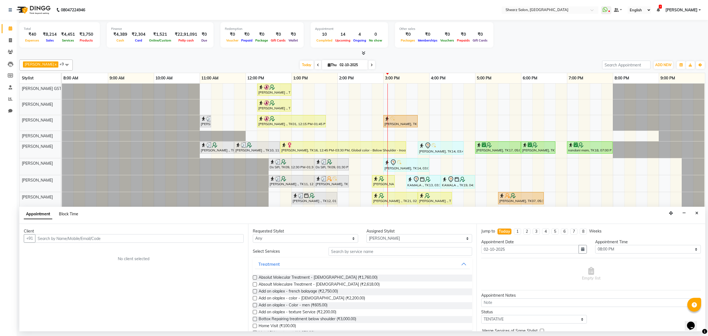
click at [70, 214] on span "Block Time" at bounding box center [68, 213] width 19 height 5
select select "77440"
select select "1200"
select select "1290"
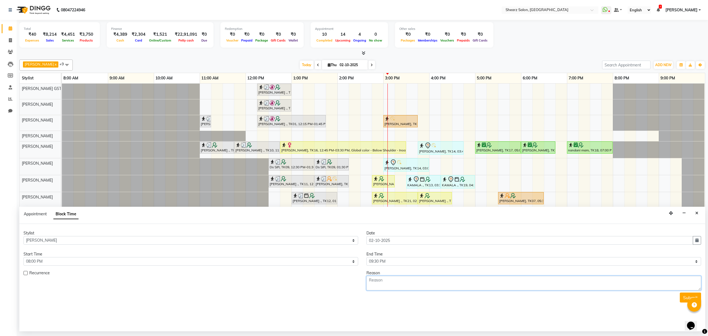
click at [401, 287] on textarea at bounding box center [534, 283] width 335 height 14
type textarea "out"
click at [689, 296] on button "Submit" at bounding box center [690, 297] width 21 height 10
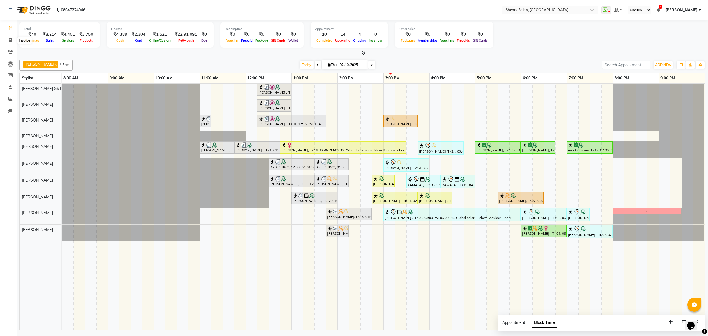
click at [9, 39] on icon at bounding box center [10, 40] width 3 height 4
select select "service"
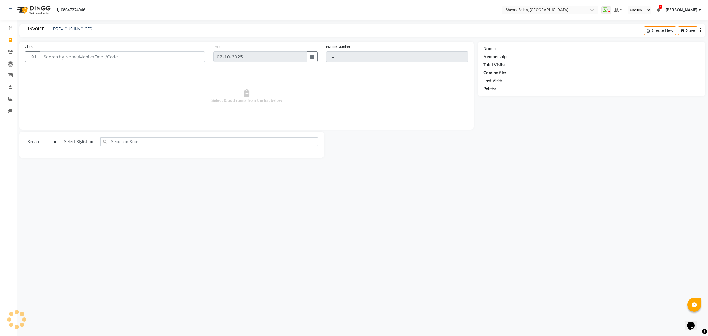
type input "6987"
select select "8157"
click at [120, 143] on input "text" at bounding box center [209, 141] width 218 height 9
select select "77471"
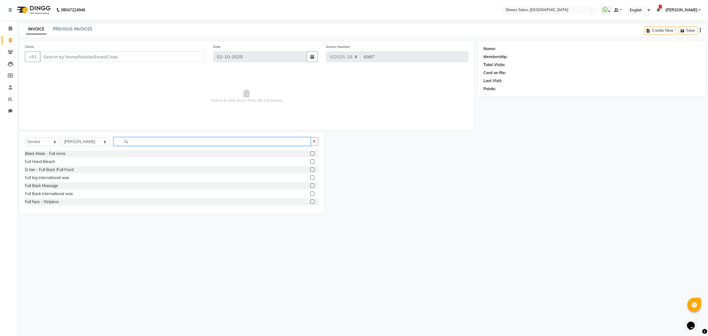
type input "fu"
click at [93, 142] on select "Select Stylist Admin A General Arvind S Devda Asha Chavariya Brijesh Valand Cen…" at bounding box center [86, 141] width 48 height 9
select select "77475"
click at [62, 137] on select "Select Stylist Admin A General Arvind S Devda Asha Chavariya Brijesh Valand Cen…" at bounding box center [86, 141] width 48 height 9
click at [142, 143] on input "fu" at bounding box center [212, 141] width 197 height 9
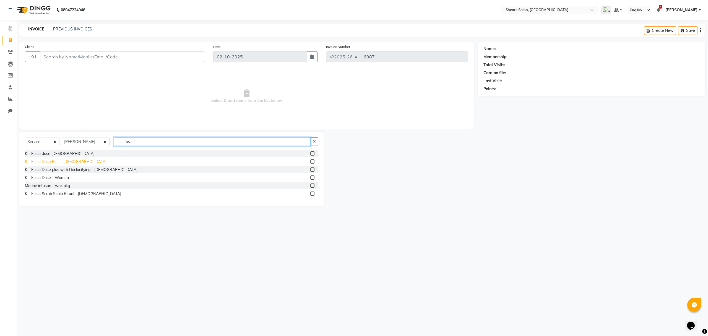
type input "fus"
click at [53, 163] on div "K - Fusio Dose Plus - [DEMOGRAPHIC_DATA]" at bounding box center [66, 162] width 82 height 6
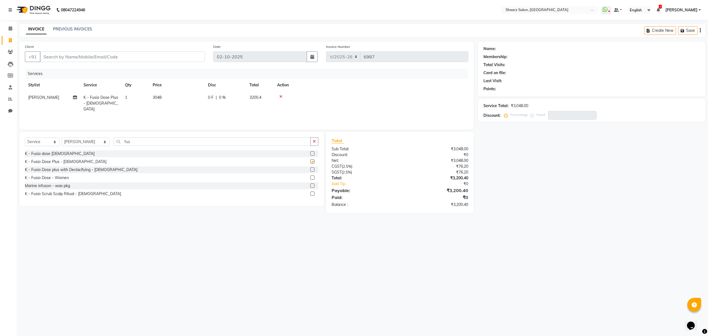
checkbox input "false"
click at [7, 28] on span at bounding box center [11, 28] width 10 height 6
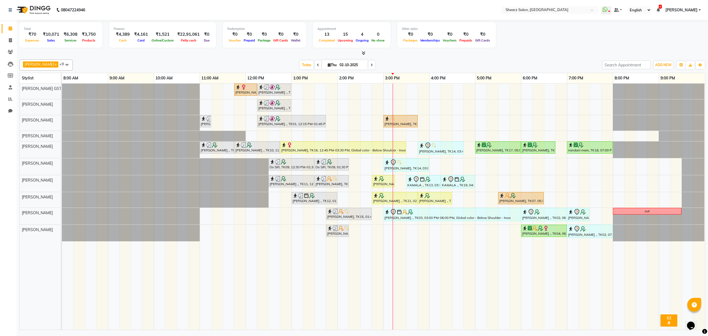
click at [369, 64] on span at bounding box center [371, 65] width 7 height 9
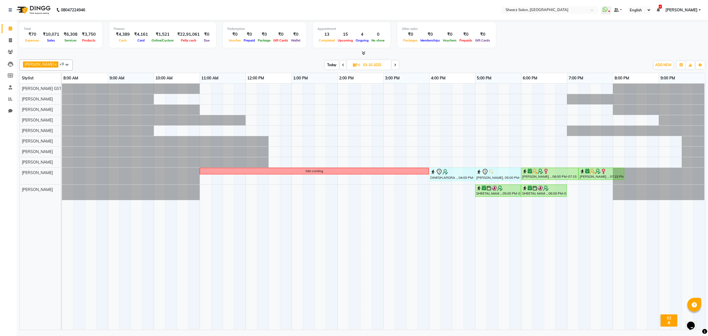
click at [392, 62] on span at bounding box center [395, 65] width 7 height 9
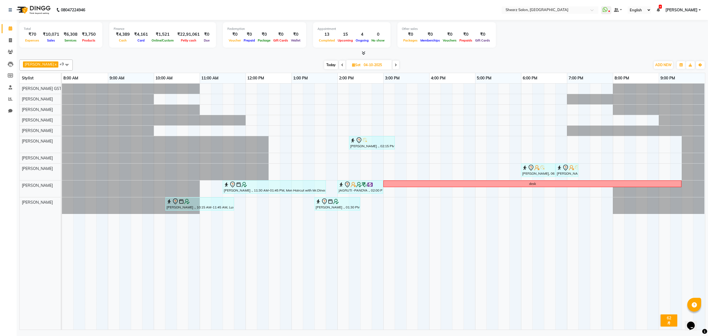
click at [326, 64] on span "Today" at bounding box center [331, 65] width 14 height 9
type input "02-10-2025"
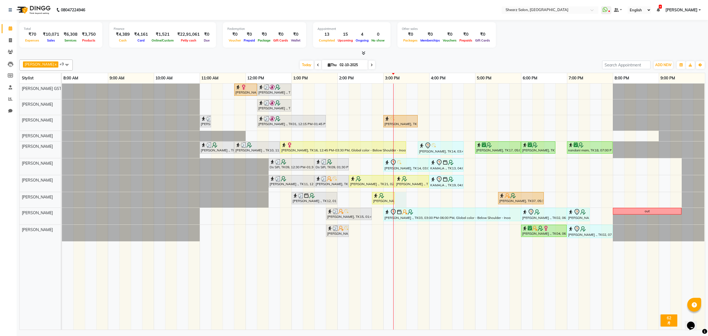
click at [405, 198] on div "[PERSON_NAME], TK16, 11:45 AM-12:15 PM, French gel polish 10 tips (₹1113) [PERS…" at bounding box center [383, 207] width 643 height 246
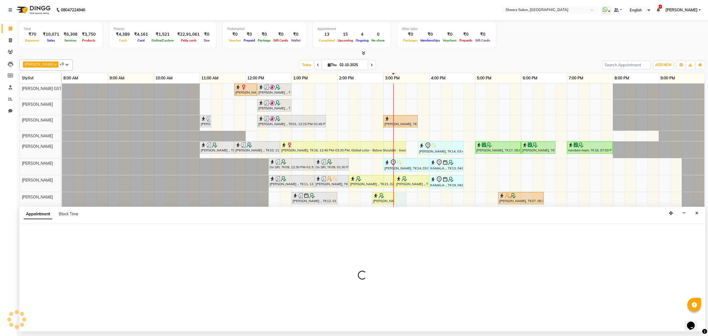
select select "77471"
select select "915"
select select "tentative"
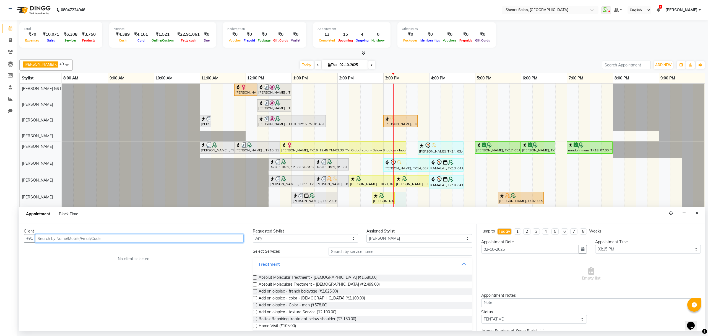
click at [149, 239] on input "text" at bounding box center [139, 238] width 209 height 9
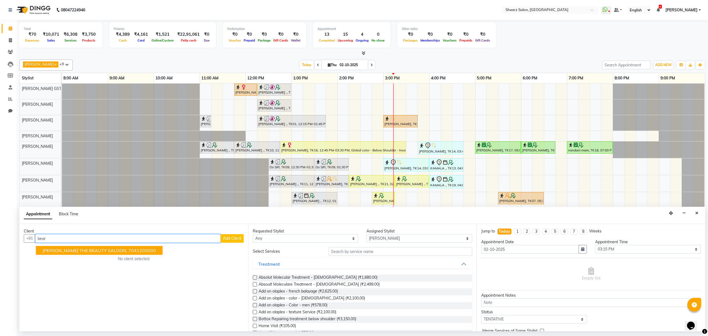
type input "beard"
drag, startPoint x: 94, startPoint y: 239, endPoint x: 0, endPoint y: 238, distance: 94.0
click at [0, 238] on app-home "08047224946 Select Location × Shearz Salon, [GEOGRAPHIC_DATA] WhatsApp Status ✕…" at bounding box center [354, 165] width 708 height 331
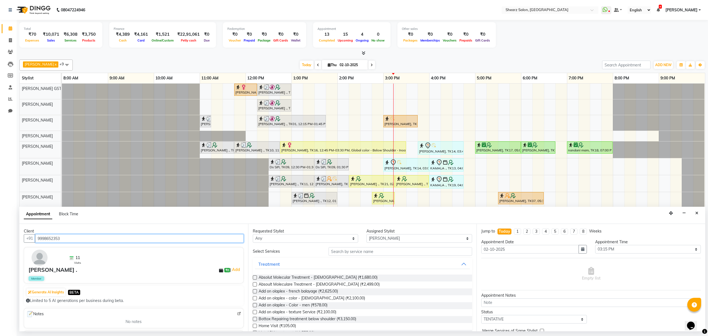
type input "9998652353"
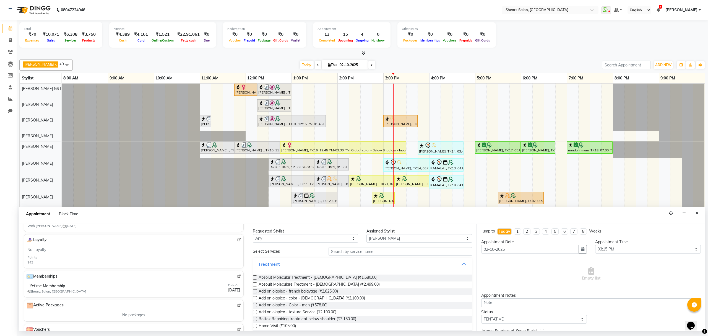
scroll to position [155, 0]
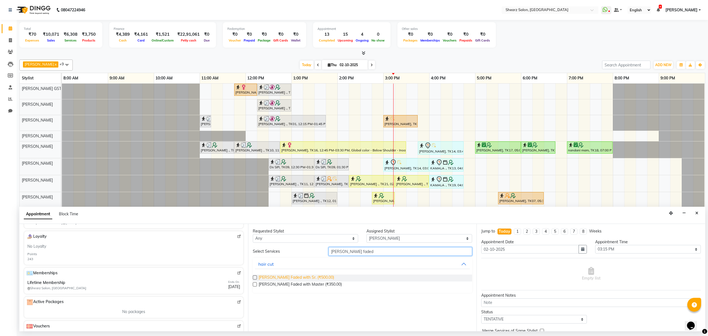
type input "[PERSON_NAME] faded"
drag, startPoint x: 278, startPoint y: 276, endPoint x: 277, endPoint y: 279, distance: 3.1
click at [278, 276] on span "[PERSON_NAME] Faded with Sr. (₹500.00)" at bounding box center [297, 277] width 76 height 7
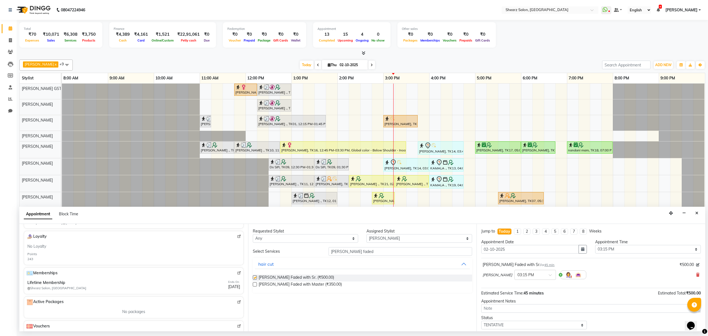
checkbox input "false"
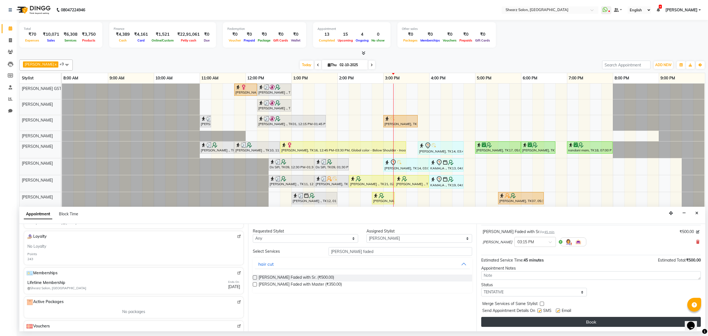
click at [548, 319] on button "Book" at bounding box center [591, 322] width 220 height 10
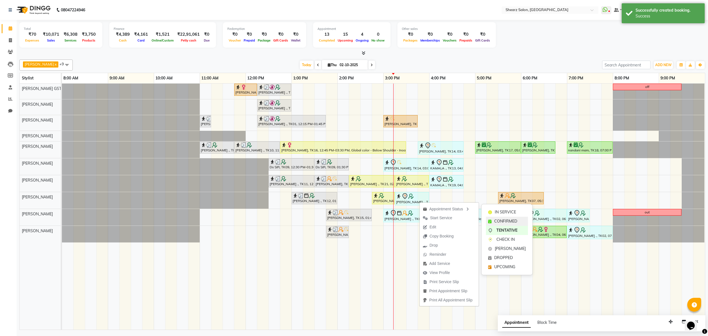
click at [503, 219] on span "CONFIRMED" at bounding box center [505, 221] width 23 height 6
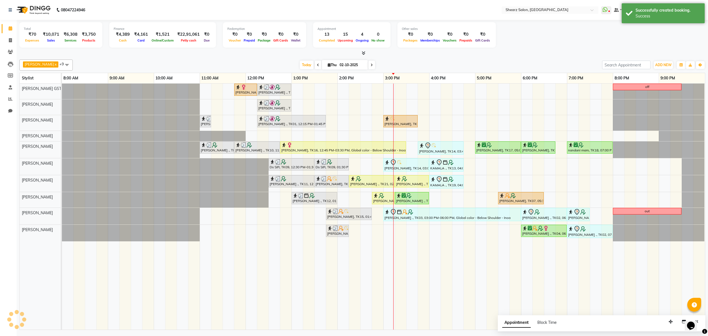
drag, startPoint x: 526, startPoint y: 41, endPoint x: 523, endPoint y: 41, distance: 2.8
click at [524, 41] on div "Total ₹70 Expenses ₹10,071 Sales ₹6,308 Services ₹3,750 Products Finance ₹4,389…" at bounding box center [362, 35] width 686 height 27
drag, startPoint x: 368, startPoint y: 6, endPoint x: 577, endPoint y: 32, distance: 210.7
click at [581, 29] on div "Total ₹70 Expenses ₹10,071 Sales ₹6,308 Services ₹3,750 Products Finance ₹4,389…" at bounding box center [362, 35] width 686 height 27
click at [432, 201] on div "[PERSON_NAME], TK16, 11:45 AM-12:15 PM, French gel polish 10 tips (₹1113) [PERS…" at bounding box center [383, 207] width 643 height 246
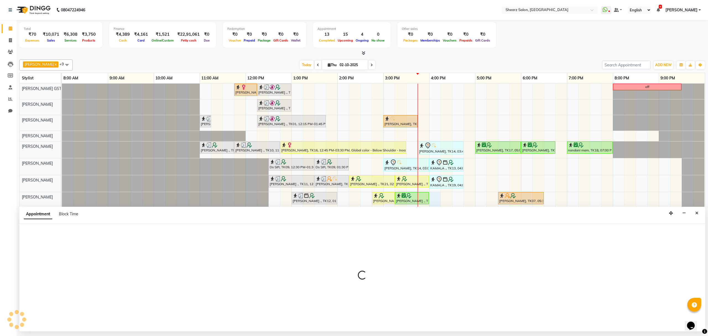
select select "77471"
select select "960"
select select "tentative"
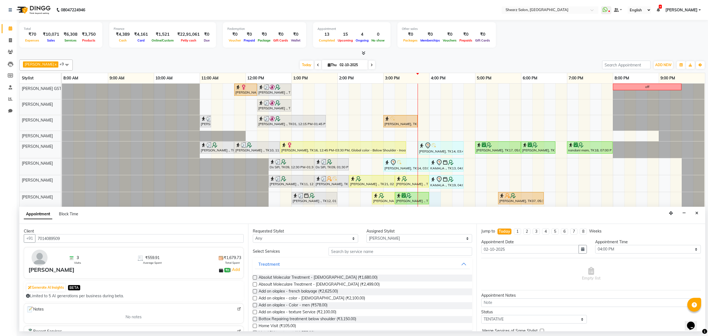
type input "7014089509"
click at [371, 252] on input "text" at bounding box center [401, 251] width 144 height 9
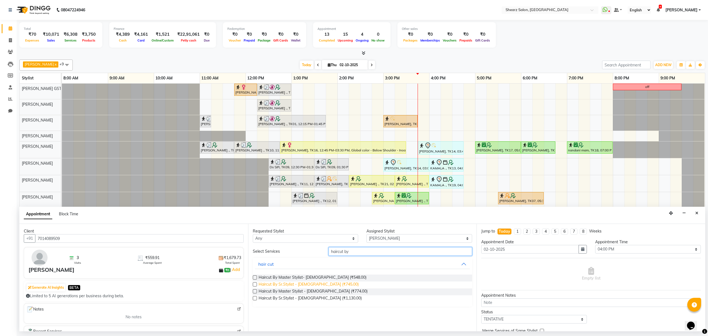
type input "haircut by"
click at [280, 286] on span "Haircut By Sr.Stylist - [DEMOGRAPHIC_DATA] (₹745.00)" at bounding box center [309, 284] width 100 height 7
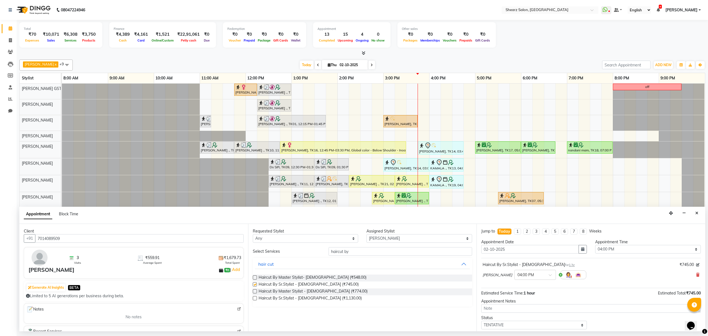
checkbox input "false"
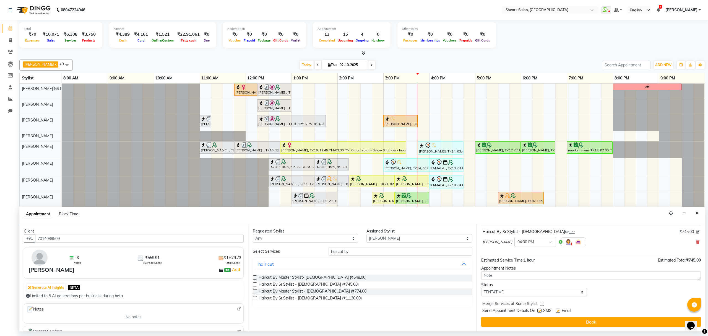
click at [543, 323] on button "Book" at bounding box center [591, 322] width 220 height 10
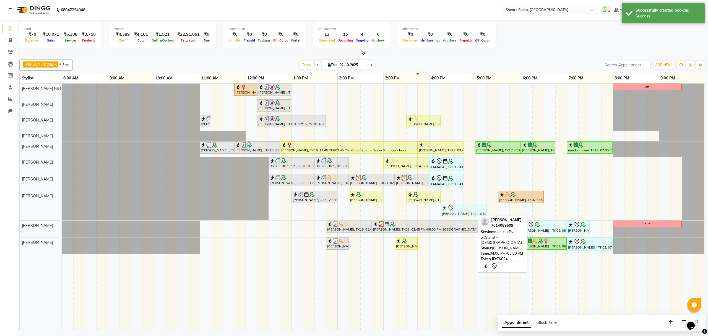
drag, startPoint x: 454, startPoint y: 214, endPoint x: 461, endPoint y: 213, distance: 7.8
click at [62, 213] on div "[PERSON_NAME] ., TK12, 01:00 PM-02:00 PM, Haircut By Sr.Stylist - [DEMOGRAPHIC_…" at bounding box center [62, 205] width 0 height 29
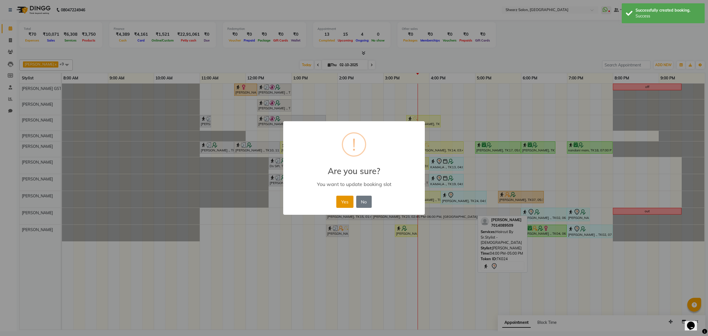
click at [349, 198] on button "Yes" at bounding box center [344, 202] width 17 height 12
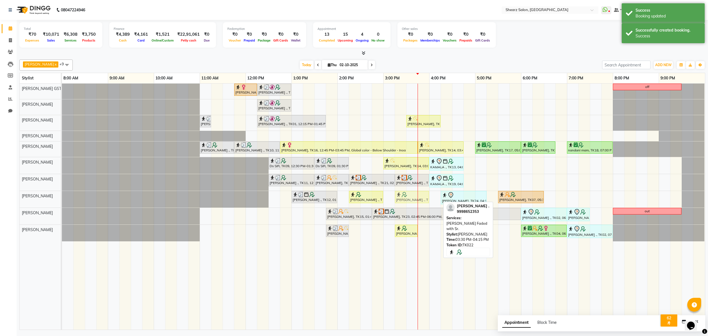
click at [62, 202] on div "[PERSON_NAME] ., TK12, 01:00 PM-02:00 PM, Haircut By Sr.Stylist - [DEMOGRAPHIC_…" at bounding box center [62, 199] width 0 height 17
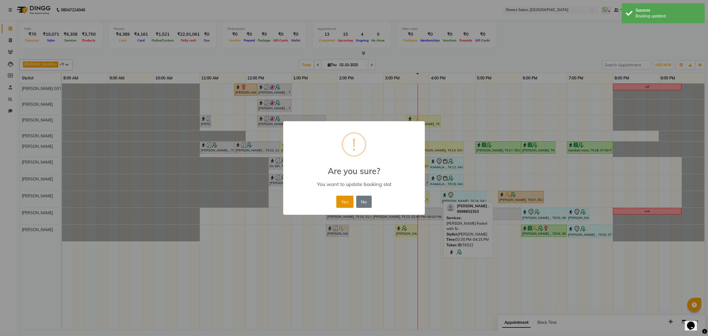
drag, startPoint x: 342, startPoint y: 202, endPoint x: 346, endPoint y: 202, distance: 4.1
click at [343, 202] on button "Yes" at bounding box center [344, 202] width 17 height 12
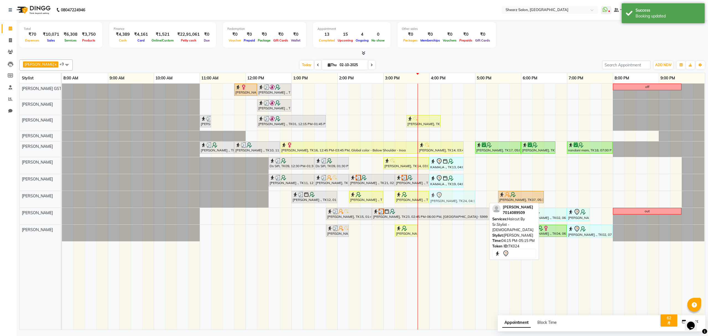
drag, startPoint x: 458, startPoint y: 201, endPoint x: 450, endPoint y: 201, distance: 7.7
click at [62, 201] on div "[PERSON_NAME] ., TK12, 01:00 PM-02:00 PM, Haircut By Sr.Stylist - [DEMOGRAPHIC_…" at bounding box center [62, 199] width 0 height 17
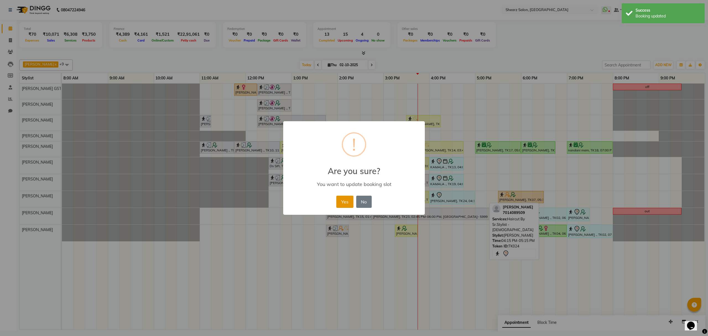
click at [351, 201] on button "Yes" at bounding box center [344, 202] width 17 height 12
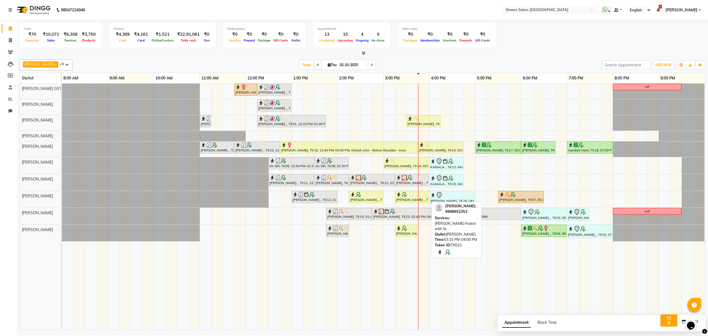
click at [410, 200] on div "[PERSON_NAME] ., TK22, 03:15 PM-04:00 PM, [PERSON_NAME] Faded with Sr." at bounding box center [412, 197] width 33 height 11
click at [420, 196] on div at bounding box center [412, 195] width 32 height 6
select select "1"
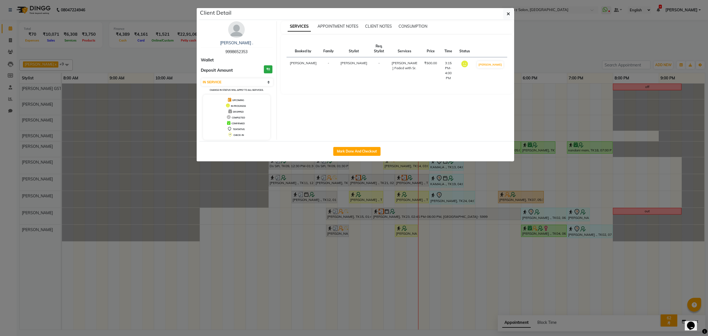
click at [362, 158] on div "Mark Done And Checkout" at bounding box center [356, 151] width 315 height 20
click at [366, 150] on button "Mark Done And Checkout" at bounding box center [356, 151] width 47 height 9
select select "service"
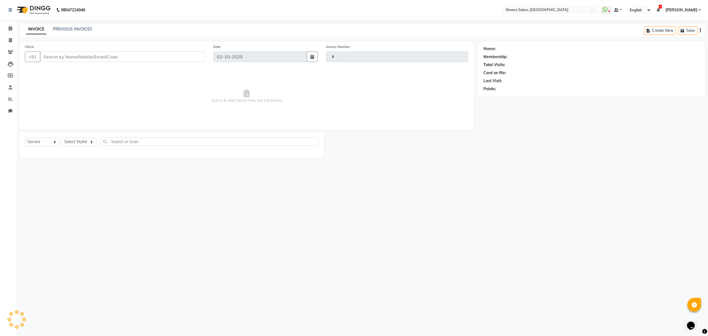
type input "6988"
select select "8157"
select select "77471"
type input "9998652353"
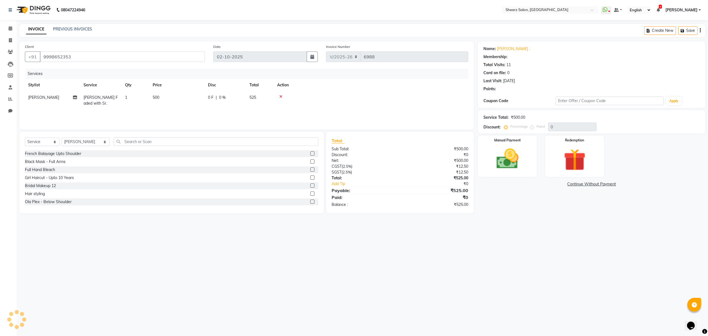
select select "1: Object"
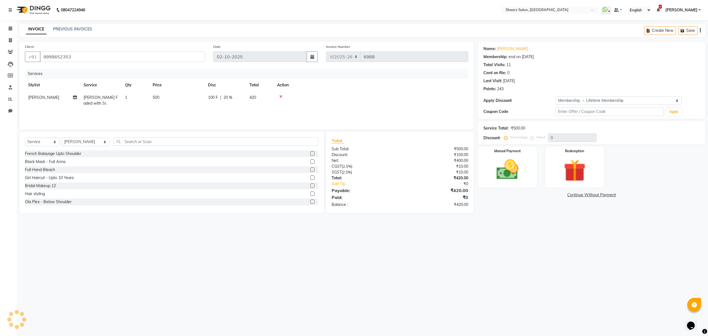
type input "20"
click at [515, 159] on img at bounding box center [507, 170] width 37 height 27
click at [6, 26] on span at bounding box center [11, 28] width 10 height 6
